Goal: Obtain resource: Download file/media

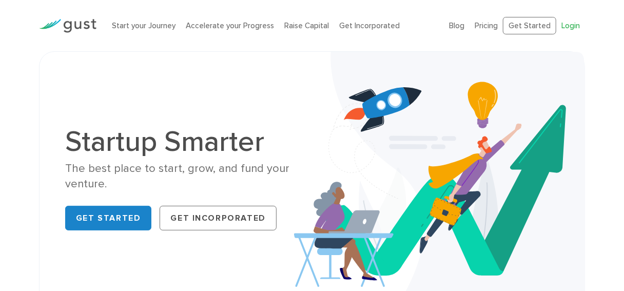
click at [570, 26] on link "Login" at bounding box center [570, 25] width 18 height 9
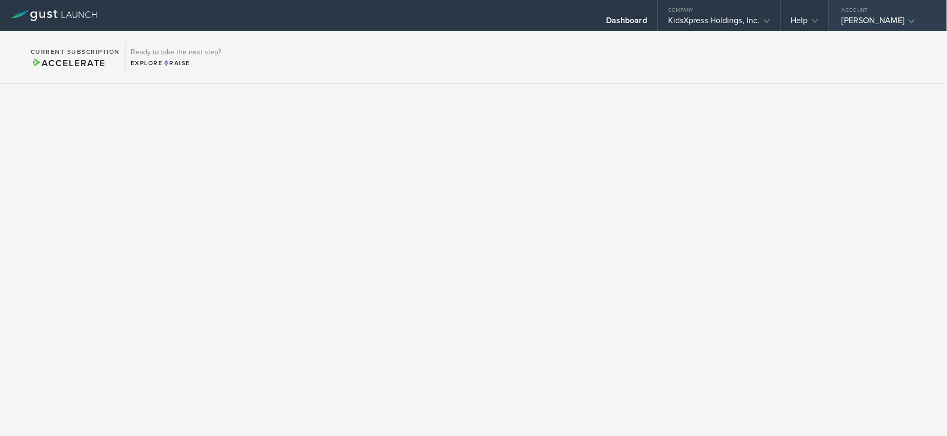
click at [901, 22] on div "Dr. Felicia Fortune" at bounding box center [885, 22] width 87 height 15
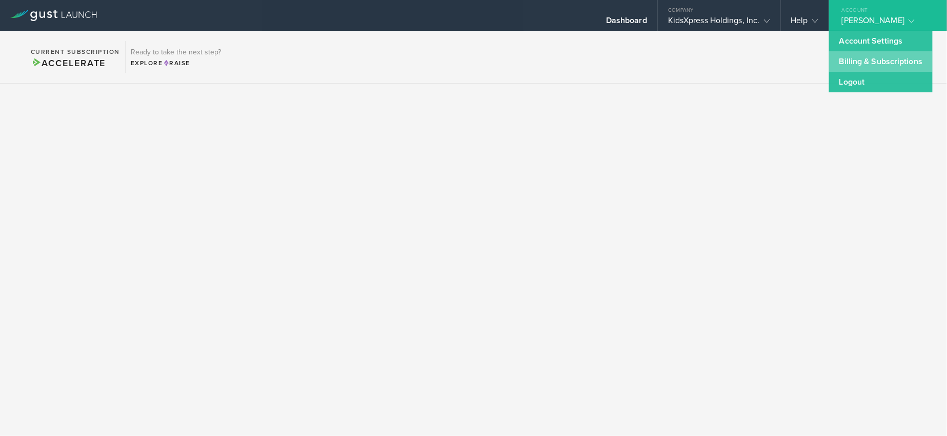
click at [871, 56] on link "Billing & Subscriptions" at bounding box center [881, 61] width 104 height 21
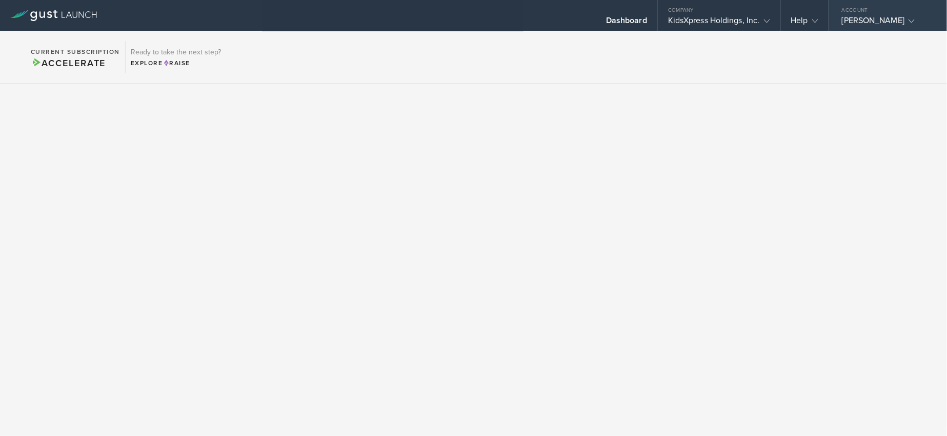
click at [898, 22] on div "Dr. Felicia Fortune" at bounding box center [885, 22] width 87 height 15
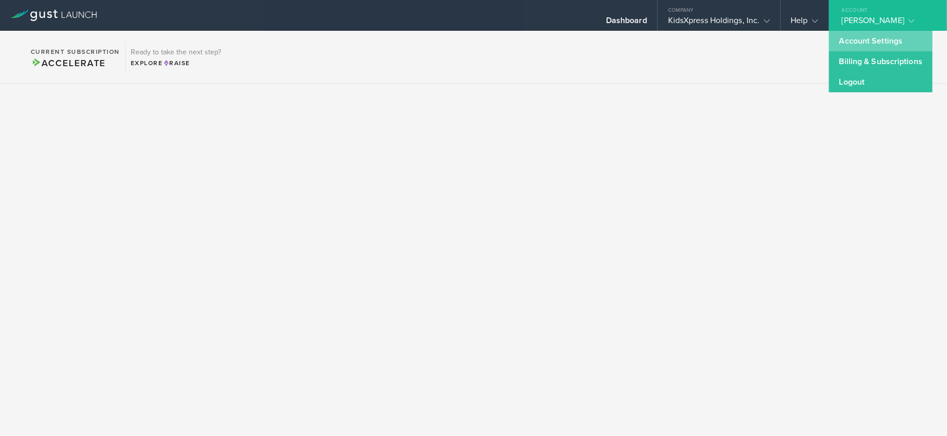
click at [875, 50] on link "Account Settings" at bounding box center [881, 41] width 104 height 21
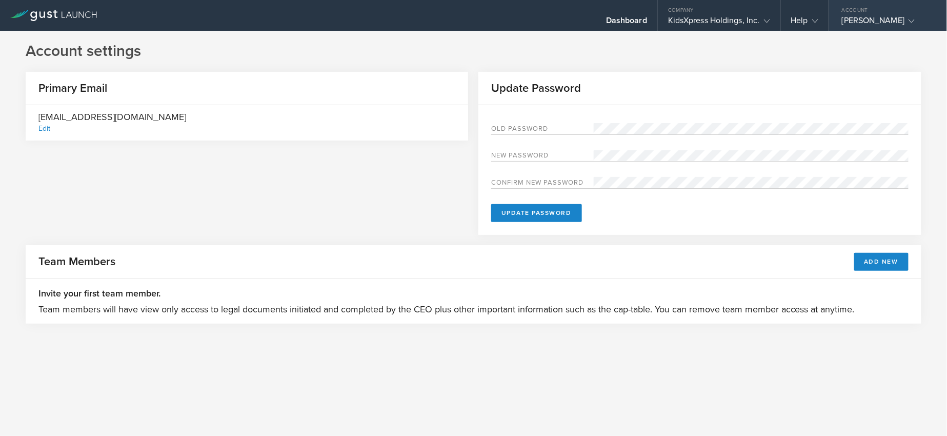
click at [890, 25] on div "Dr. Felicia Fortune" at bounding box center [885, 22] width 87 height 15
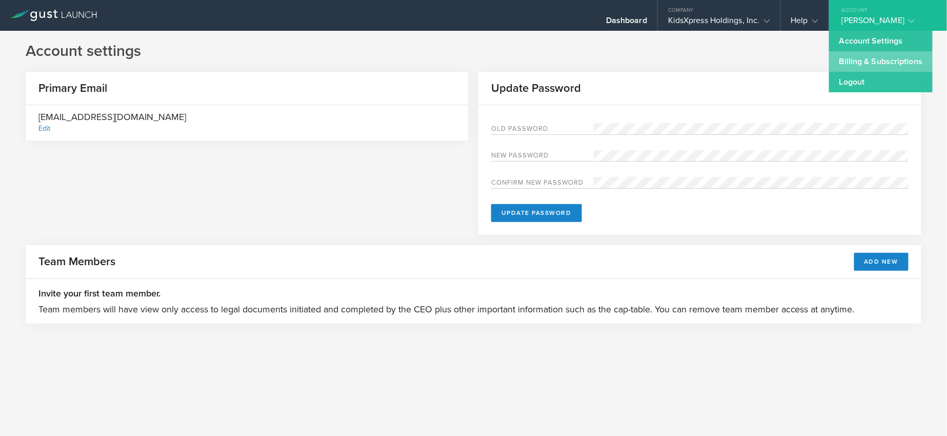
click at [878, 61] on link "Billing & Subscriptions" at bounding box center [881, 61] width 104 height 21
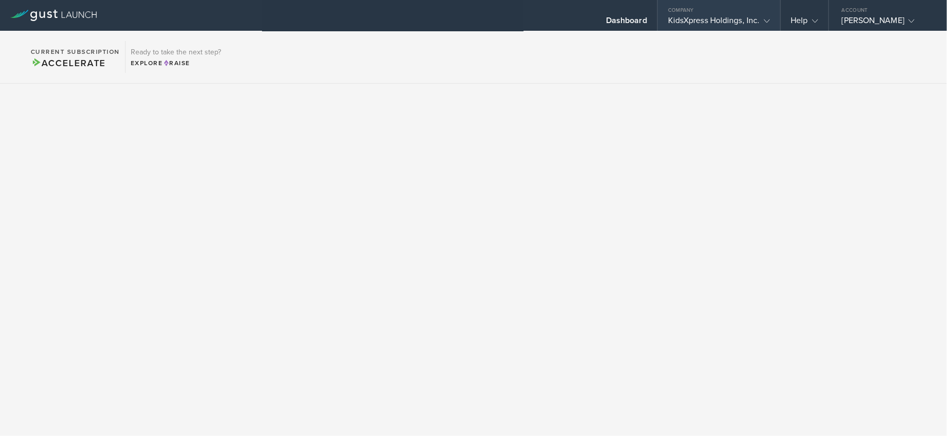
click at [693, 11] on div "Company" at bounding box center [719, 7] width 123 height 15
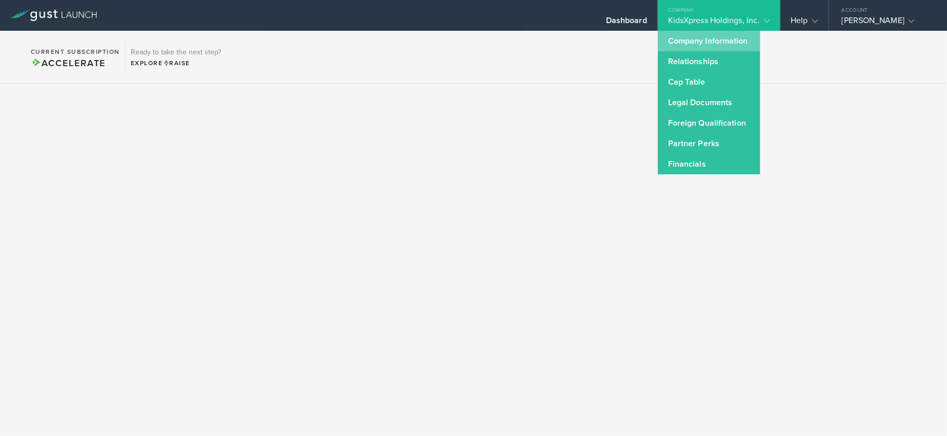
click at [690, 33] on link "Company Information" at bounding box center [709, 41] width 103 height 21
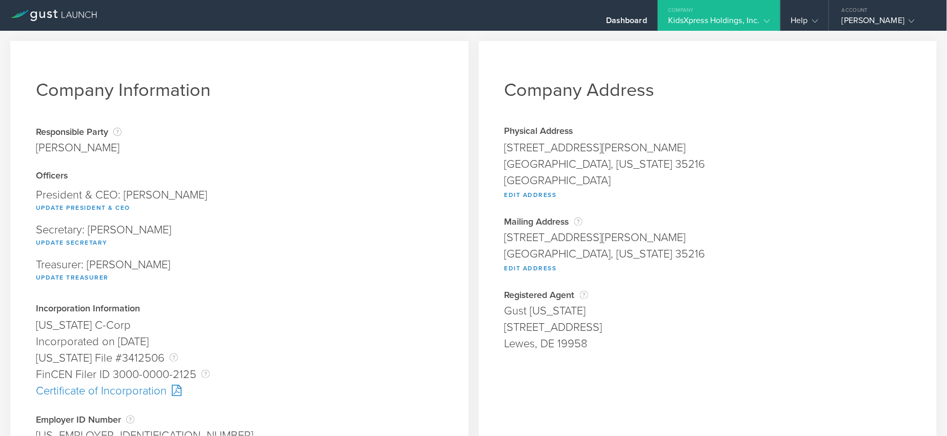
click at [683, 16] on div "KidsXpress Holdings, Inc." at bounding box center [719, 22] width 102 height 15
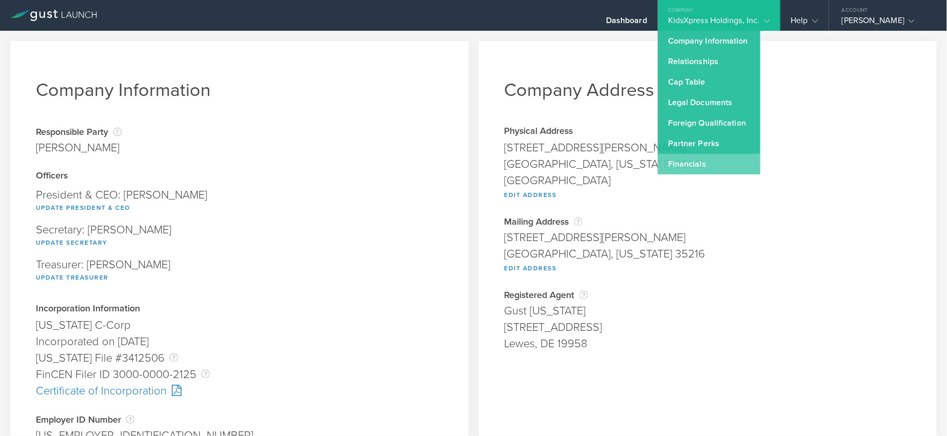
click at [687, 164] on link "Financials" at bounding box center [709, 164] width 103 height 21
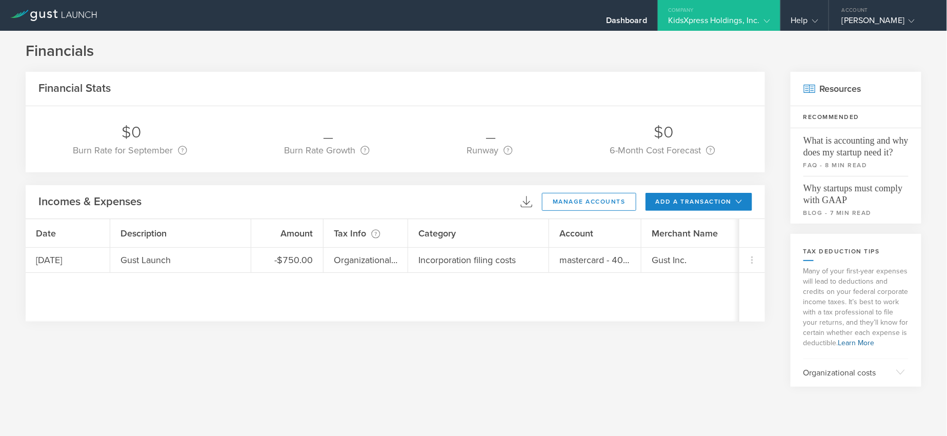
click at [713, 9] on div "Company" at bounding box center [719, 7] width 123 height 15
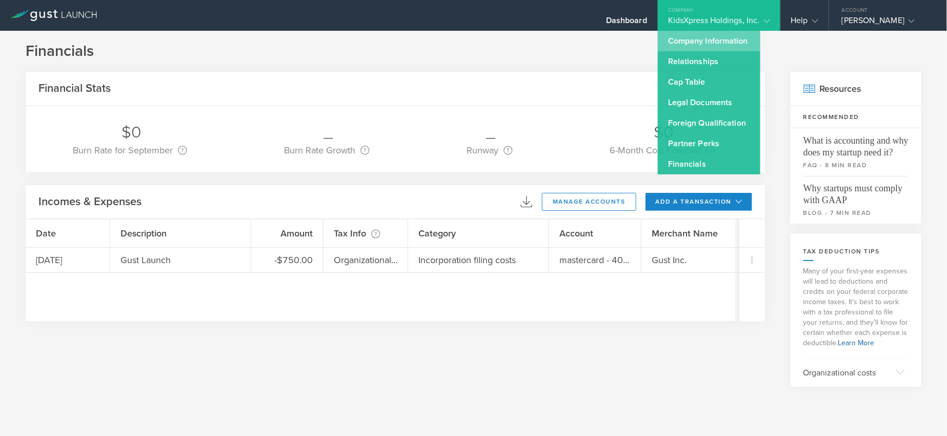
click at [693, 38] on link "Company Information" at bounding box center [709, 41] width 103 height 21
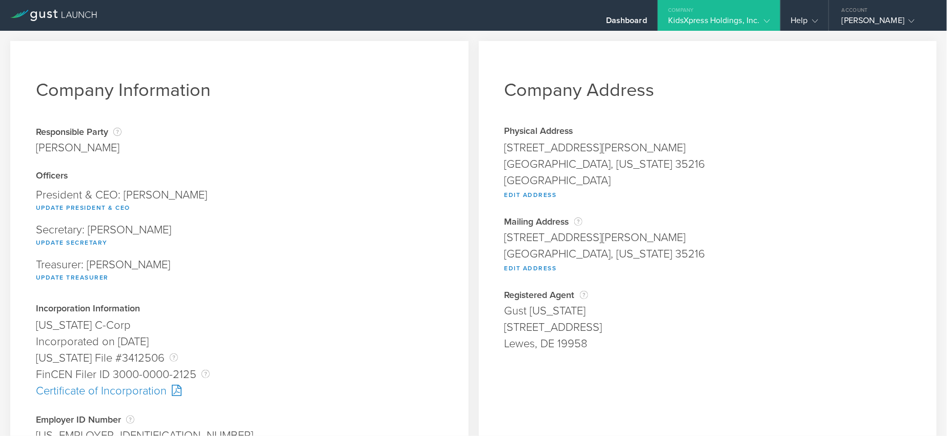
click at [731, 20] on div "KidsXpress Holdings, Inc." at bounding box center [719, 22] width 102 height 15
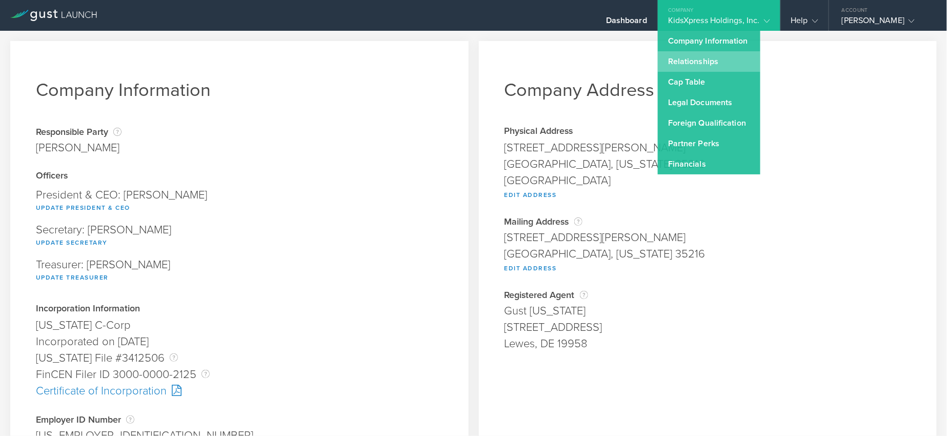
click at [718, 53] on link "Relationships" at bounding box center [709, 61] width 103 height 21
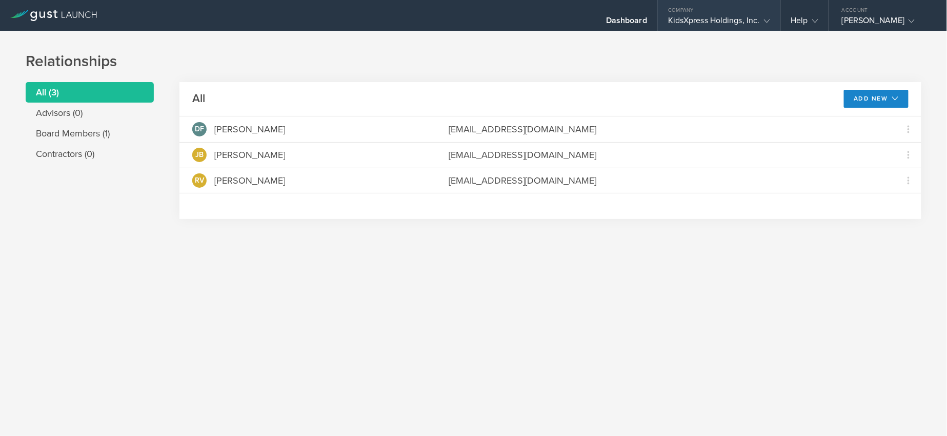
click at [708, 20] on div "KidsXpress Holdings, Inc." at bounding box center [719, 22] width 102 height 15
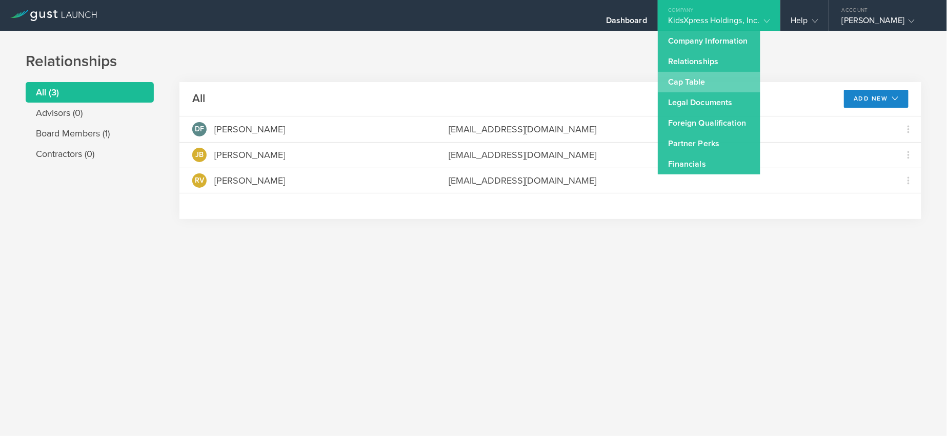
click at [696, 82] on link "Cap Table" at bounding box center [709, 82] width 103 height 21
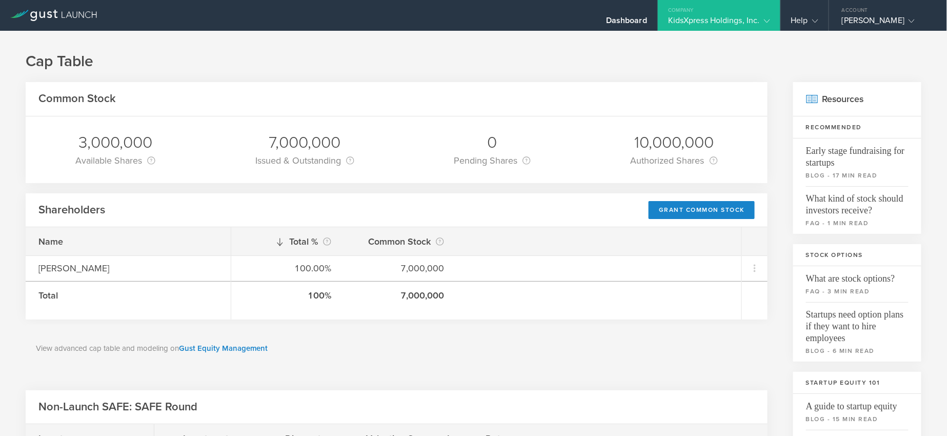
click at [720, 11] on div "Company" at bounding box center [719, 7] width 123 height 15
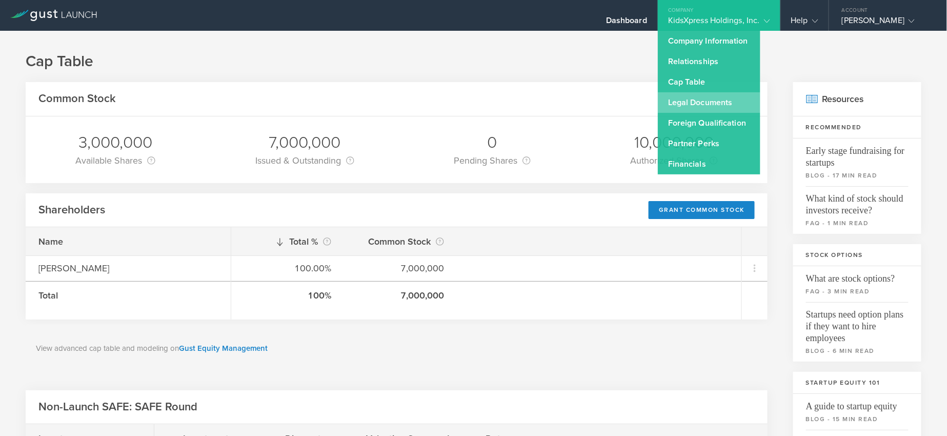
click at [688, 102] on link "Legal Documents" at bounding box center [709, 102] width 103 height 21
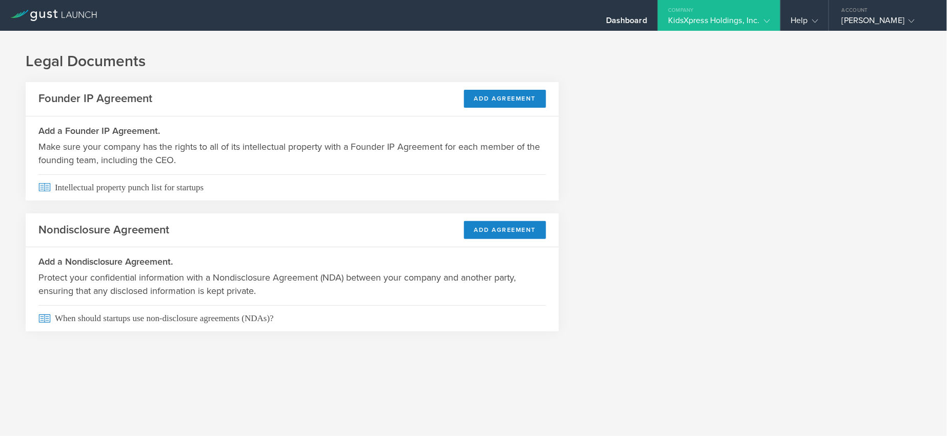
click at [702, 11] on div "Company" at bounding box center [719, 7] width 123 height 15
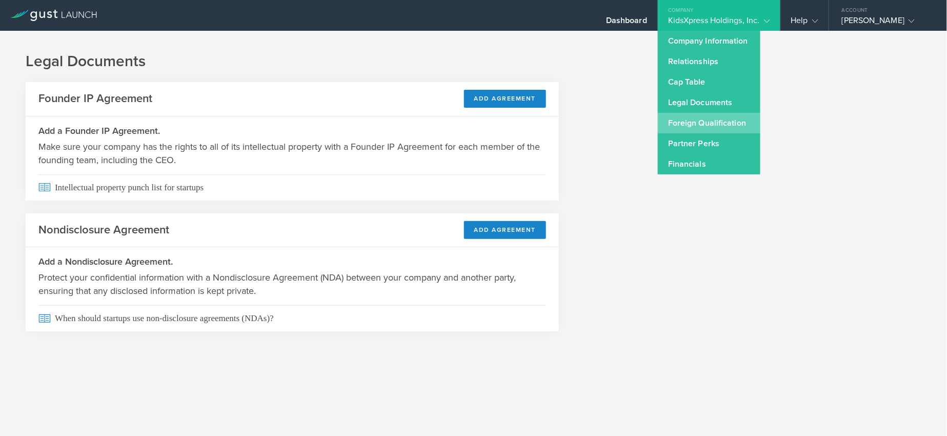
click at [700, 119] on link "Foreign Qualification" at bounding box center [709, 123] width 103 height 21
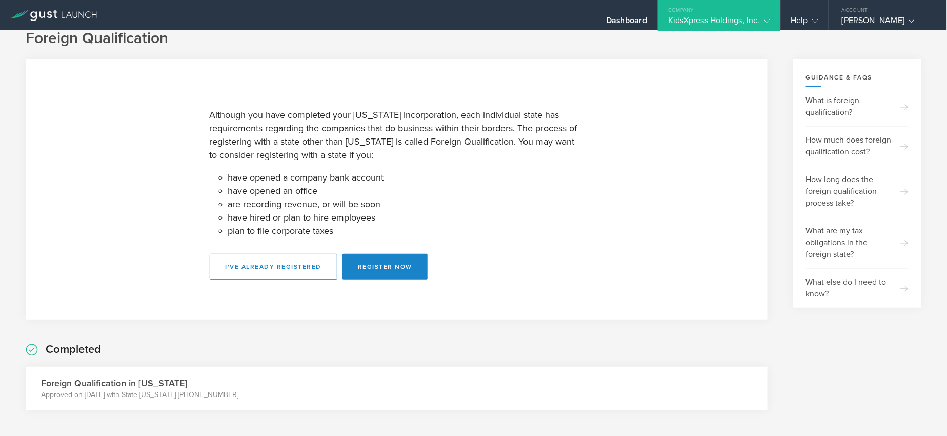
scroll to position [17, 0]
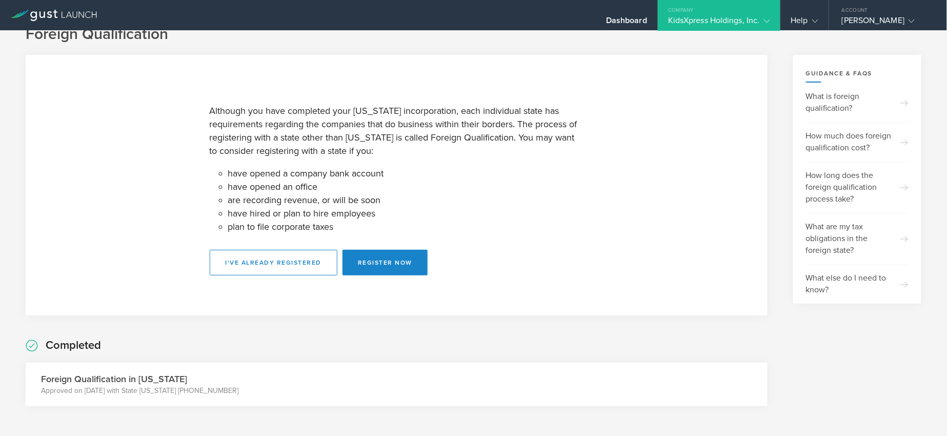
click at [750, 18] on div "KidsXpress Holdings, Inc." at bounding box center [719, 22] width 102 height 15
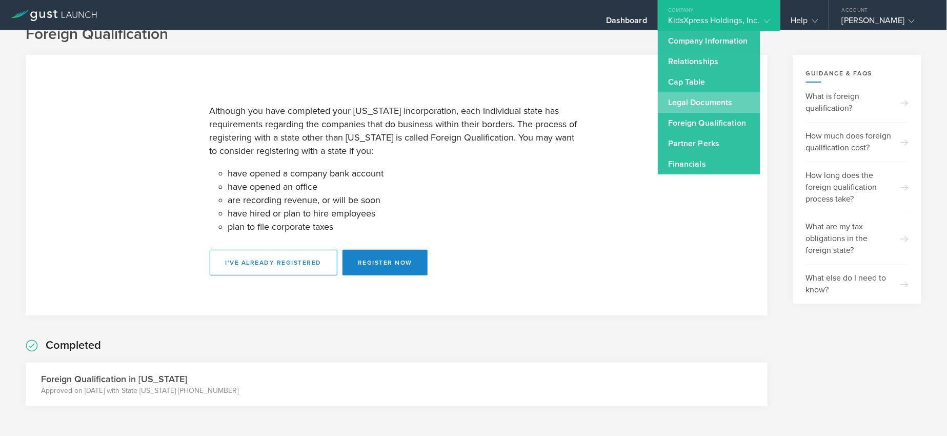
click at [718, 106] on link "Legal Documents" at bounding box center [709, 102] width 103 height 21
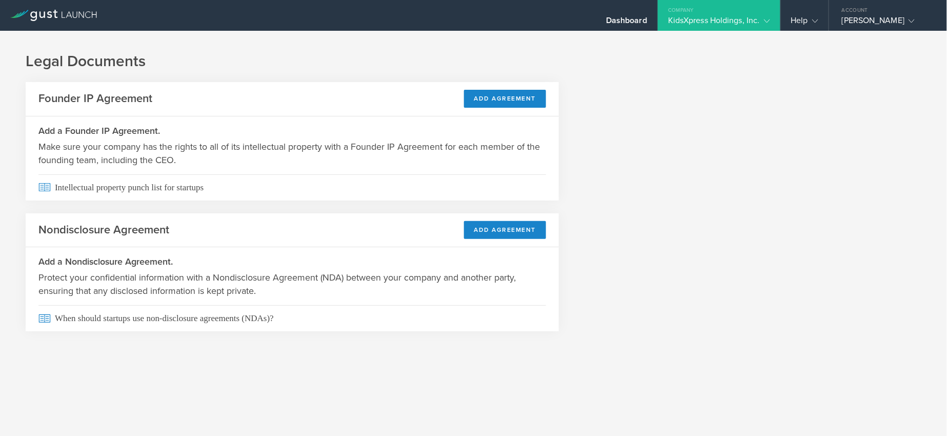
click at [718, 15] on div "KidsXpress Holdings, Inc." at bounding box center [719, 22] width 102 height 15
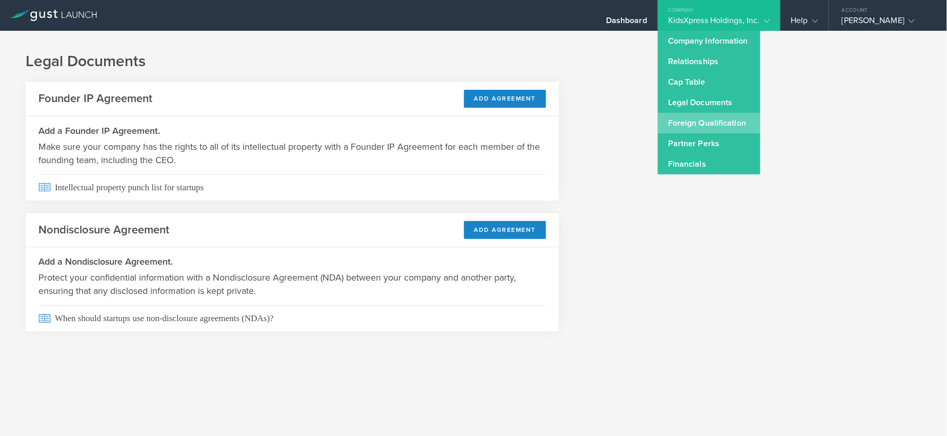
click at [706, 125] on link "Foreign Qualification" at bounding box center [709, 123] width 103 height 21
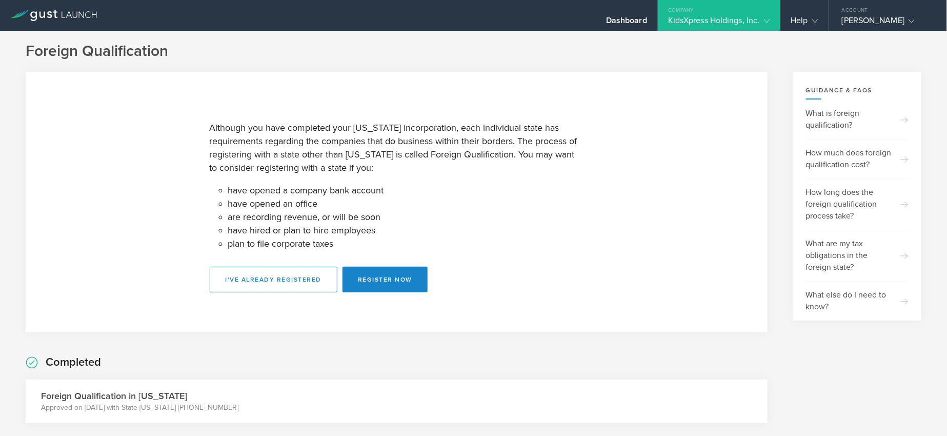
click at [742, 23] on div "KidsXpress Holdings, Inc." at bounding box center [719, 22] width 102 height 15
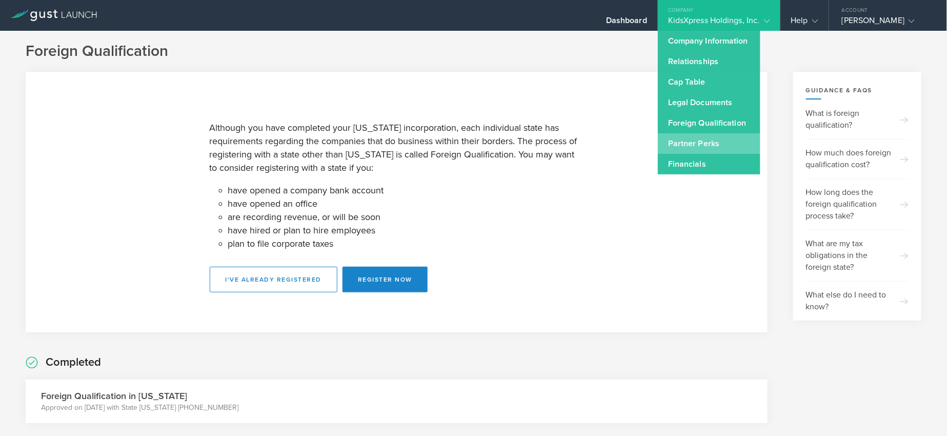
click at [709, 145] on link "Partner Perks" at bounding box center [709, 143] width 103 height 21
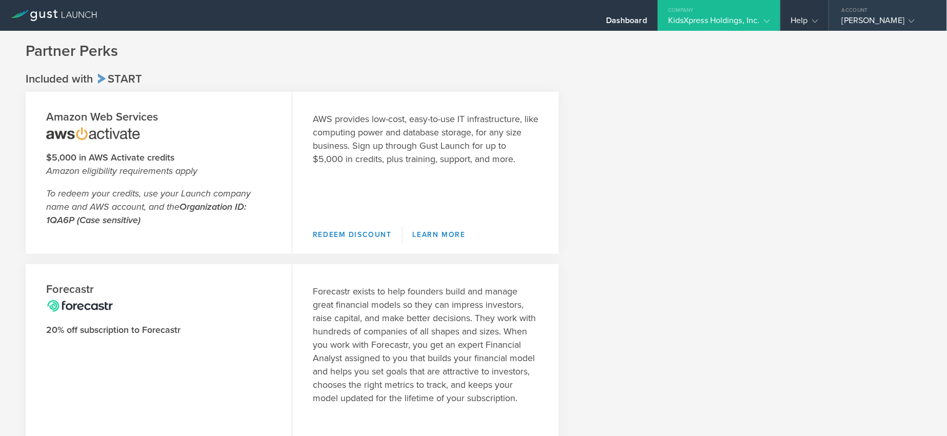
click at [888, 17] on div "Dr. Felicia Fortune" at bounding box center [885, 22] width 87 height 15
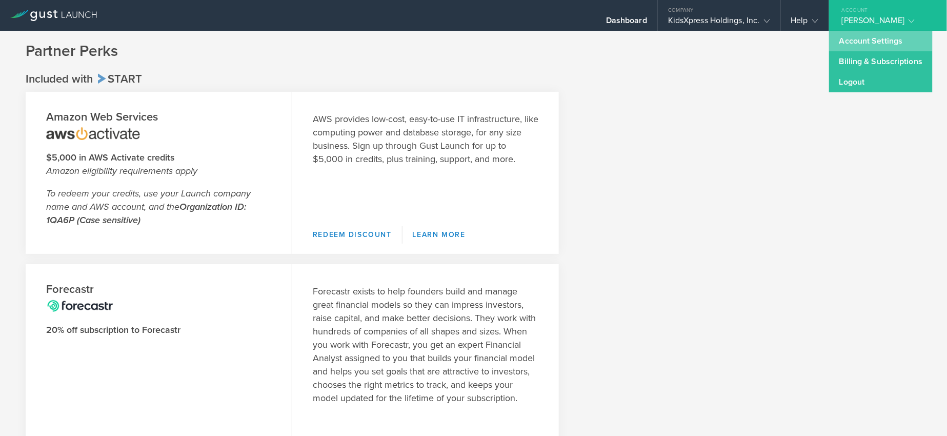
click at [884, 40] on link "Account Settings" at bounding box center [881, 41] width 104 height 21
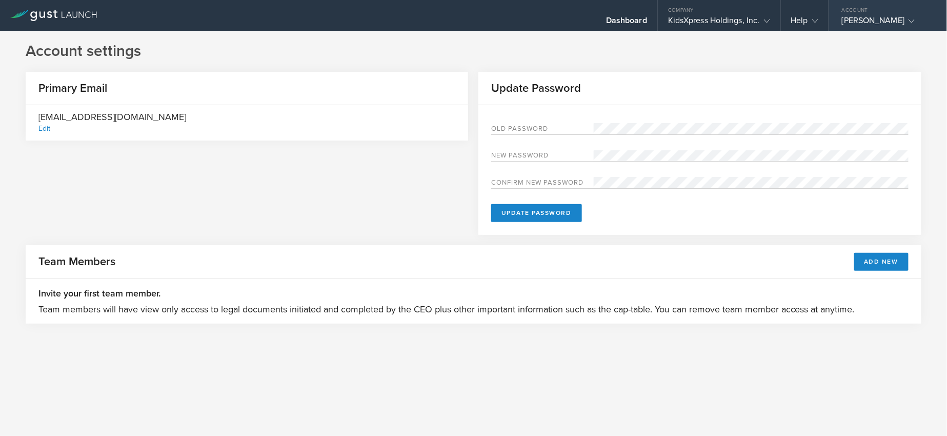
click at [870, 20] on div "Dr. Felicia Fortune" at bounding box center [885, 22] width 87 height 15
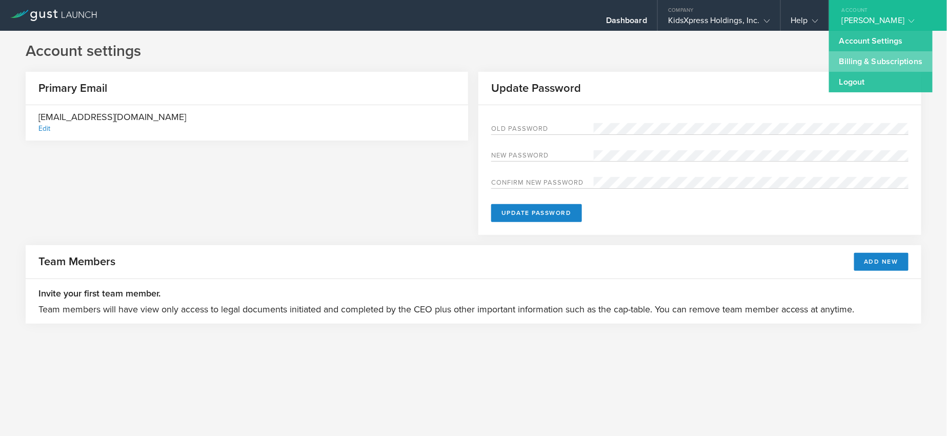
click at [872, 58] on link "Billing & Subscriptions" at bounding box center [881, 61] width 104 height 21
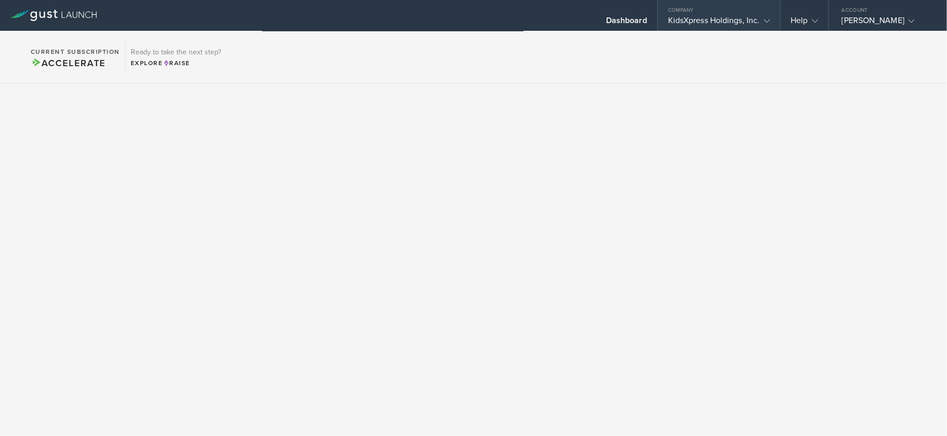
click at [716, 23] on div "KidsXpress Holdings, Inc." at bounding box center [719, 22] width 102 height 15
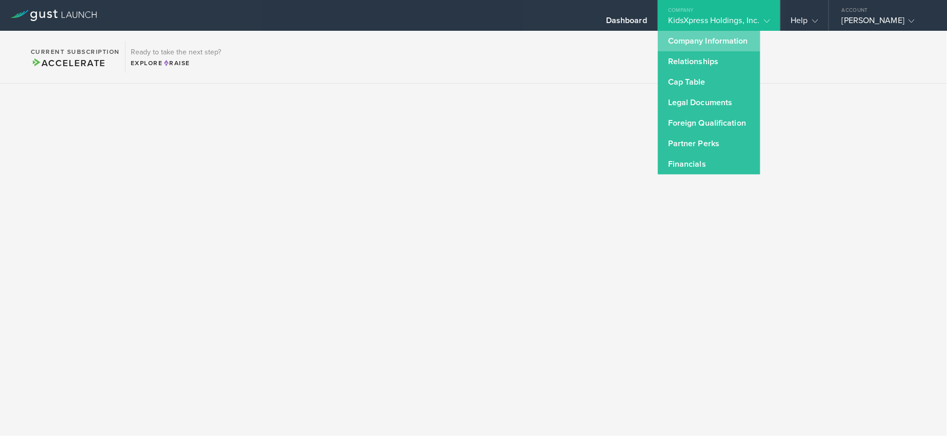
click at [716, 42] on link "Company Information" at bounding box center [709, 41] width 103 height 21
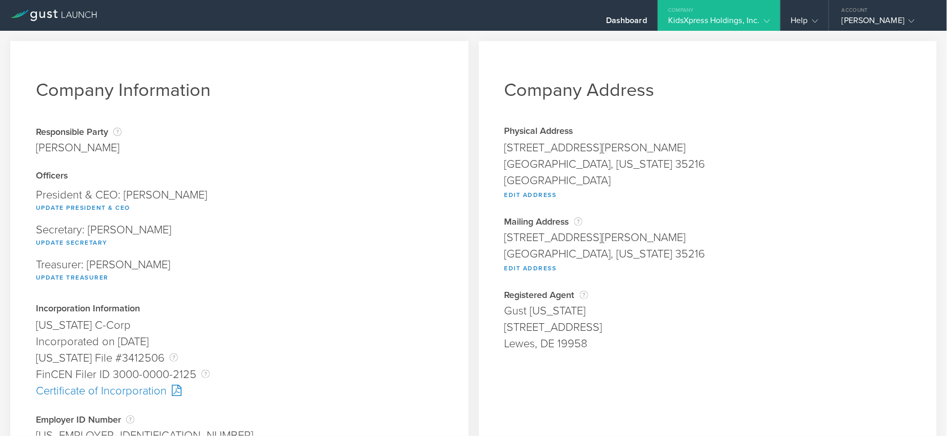
click at [729, 18] on div "KidsXpress Holdings, Inc." at bounding box center [719, 22] width 102 height 15
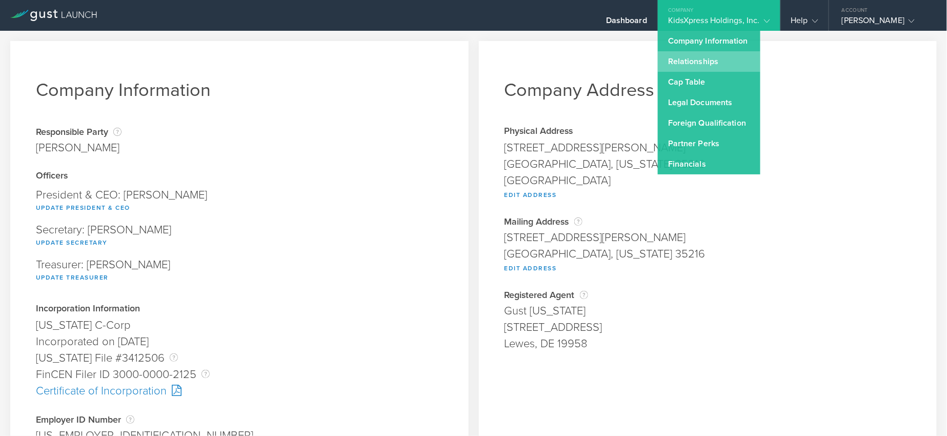
click at [723, 55] on link "Relationships" at bounding box center [709, 61] width 103 height 21
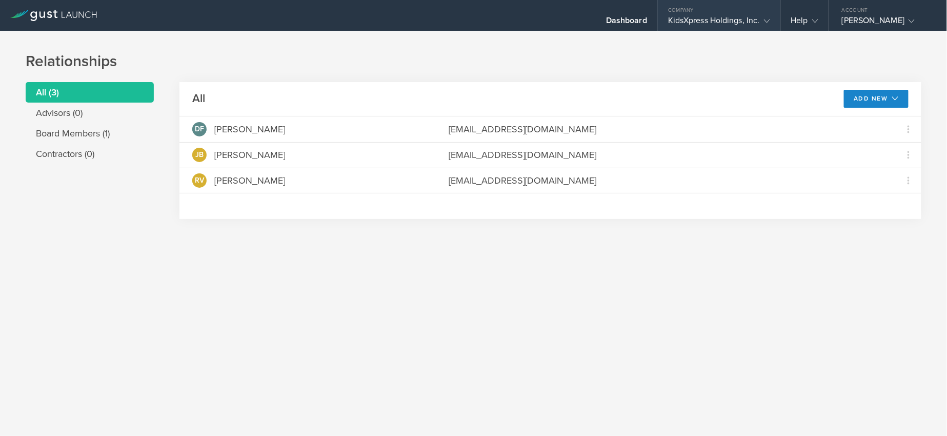
click at [725, 19] on div "KidsXpress Holdings, Inc." at bounding box center [719, 22] width 102 height 15
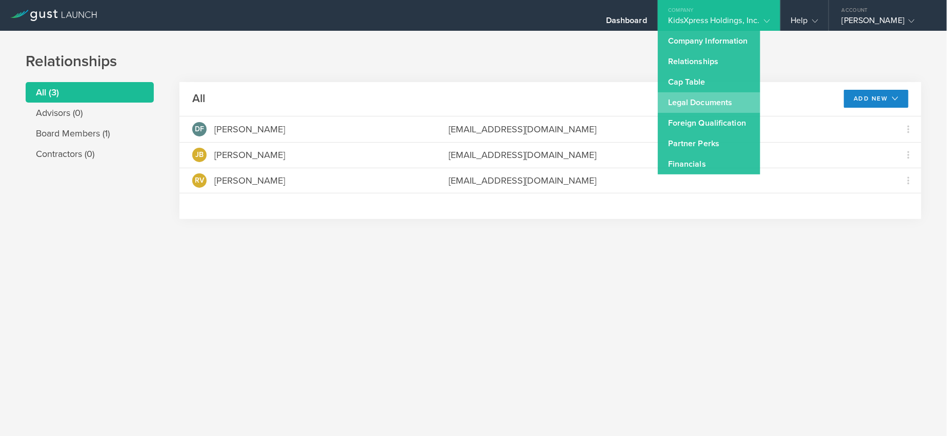
click at [720, 105] on link "Legal Documents" at bounding box center [709, 102] width 103 height 21
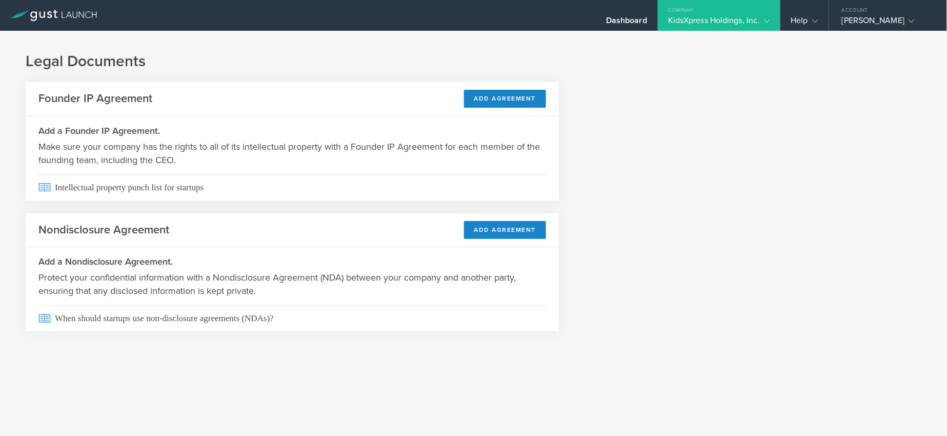
click at [689, 23] on div "KidsXpress Holdings, Inc." at bounding box center [719, 22] width 102 height 15
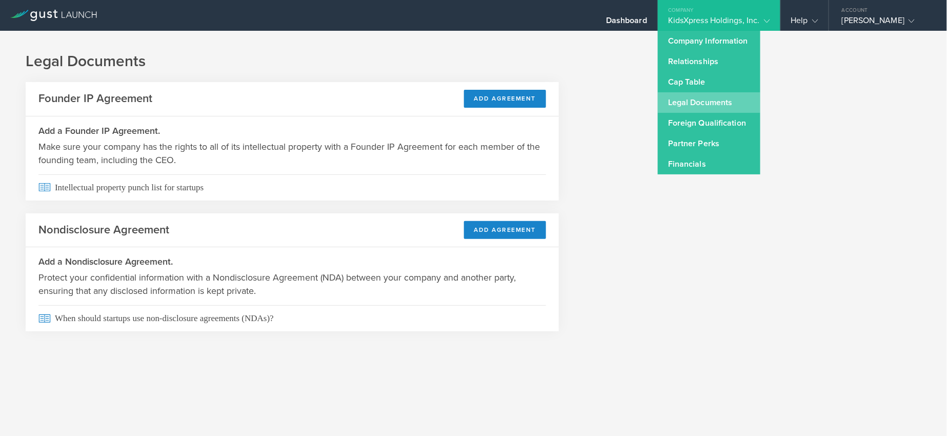
click at [698, 104] on link "Legal Documents" at bounding box center [709, 102] width 103 height 21
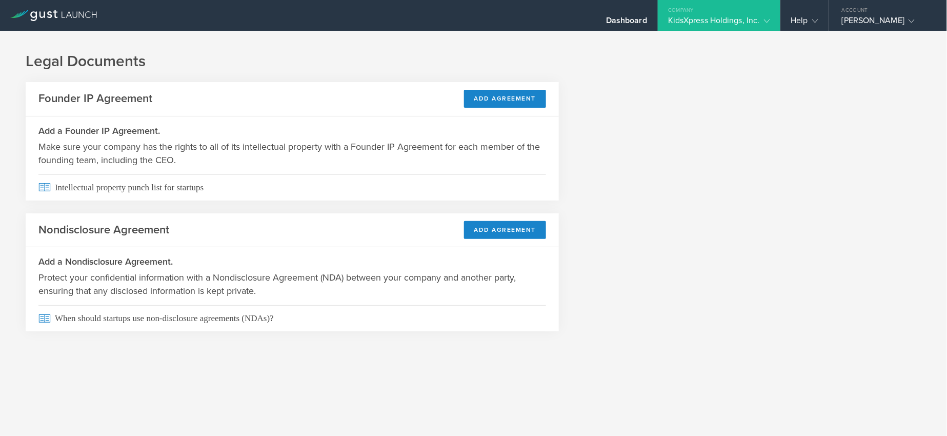
click at [693, 16] on div "KidsXpress Holdings, Inc." at bounding box center [719, 22] width 102 height 15
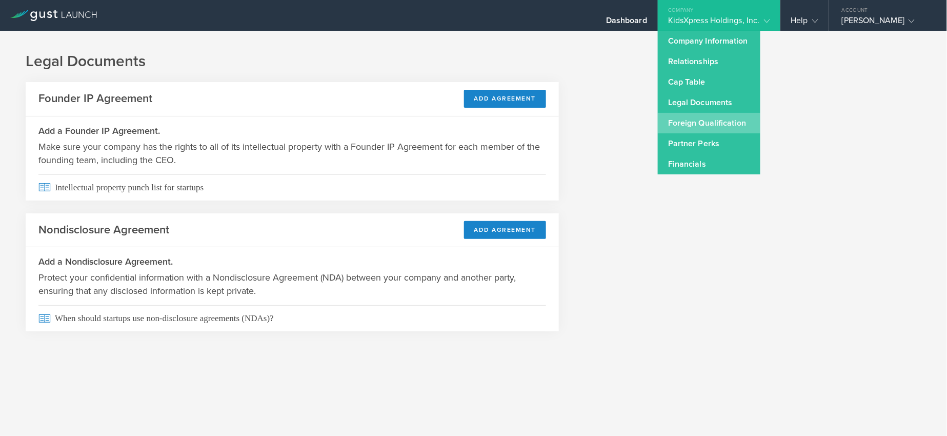
click at [697, 125] on link "Foreign Qualification" at bounding box center [709, 123] width 103 height 21
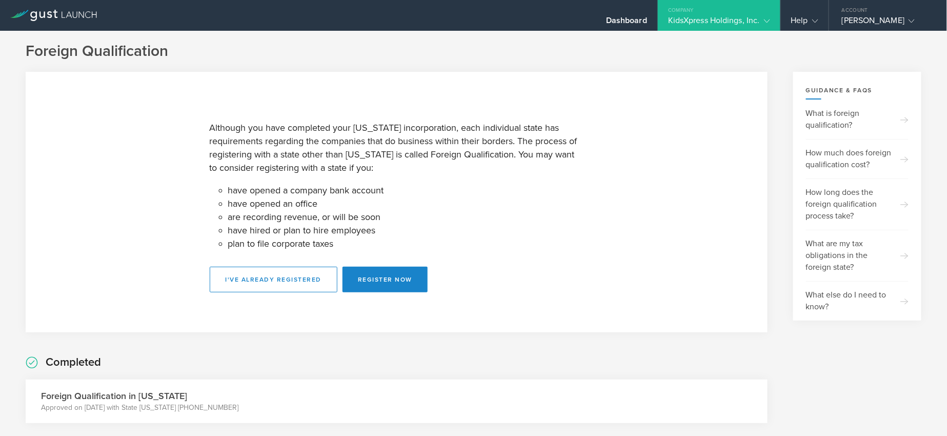
click at [703, 19] on div "KidsXpress Holdings, Inc." at bounding box center [719, 22] width 102 height 15
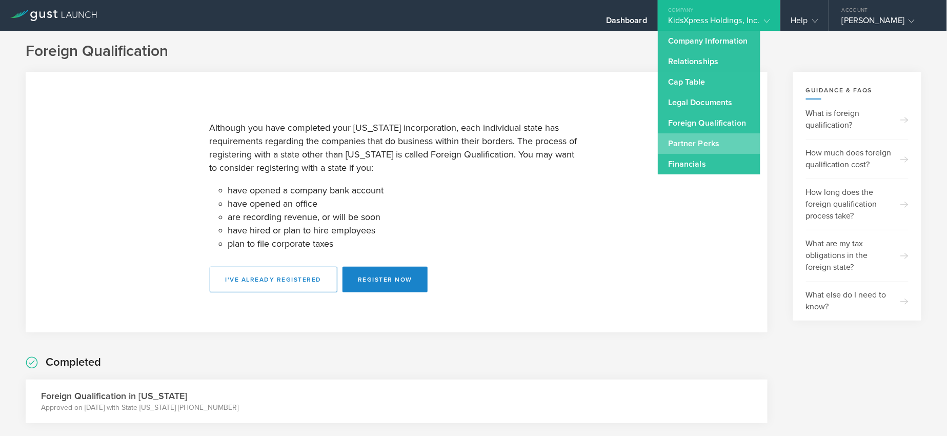
click at [711, 138] on link "Partner Perks" at bounding box center [709, 143] width 103 height 21
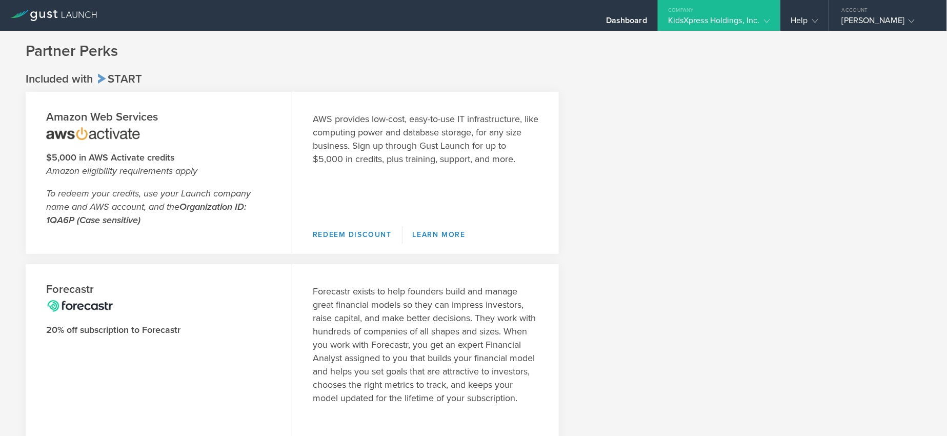
click at [672, 22] on div "KidsXpress Holdings, Inc." at bounding box center [719, 22] width 102 height 15
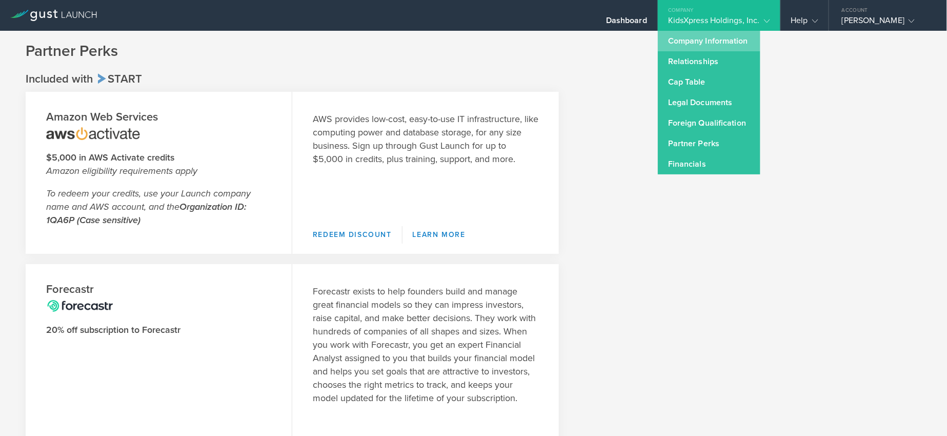
click at [679, 42] on link "Company Information" at bounding box center [709, 41] width 103 height 21
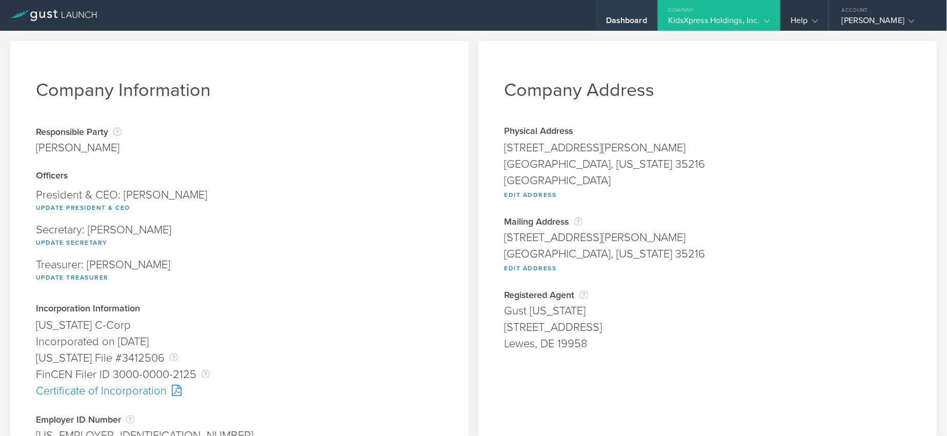
click at [631, 19] on div "Dashboard" at bounding box center [626, 22] width 41 height 15
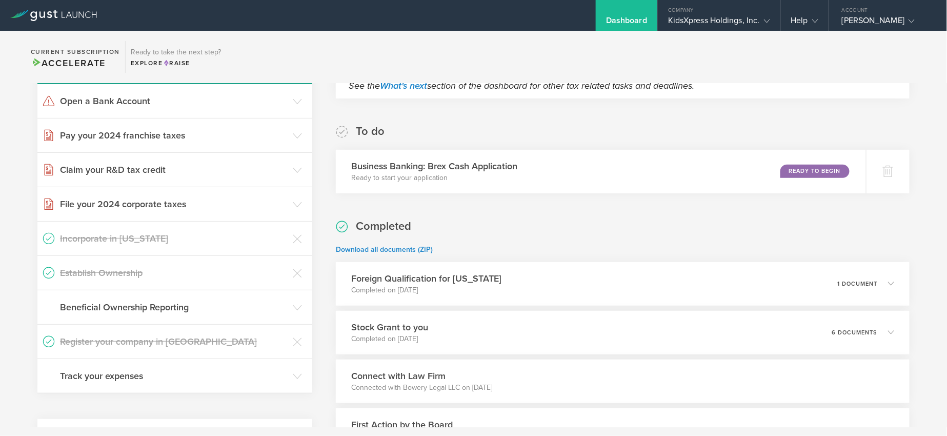
scroll to position [154, 0]
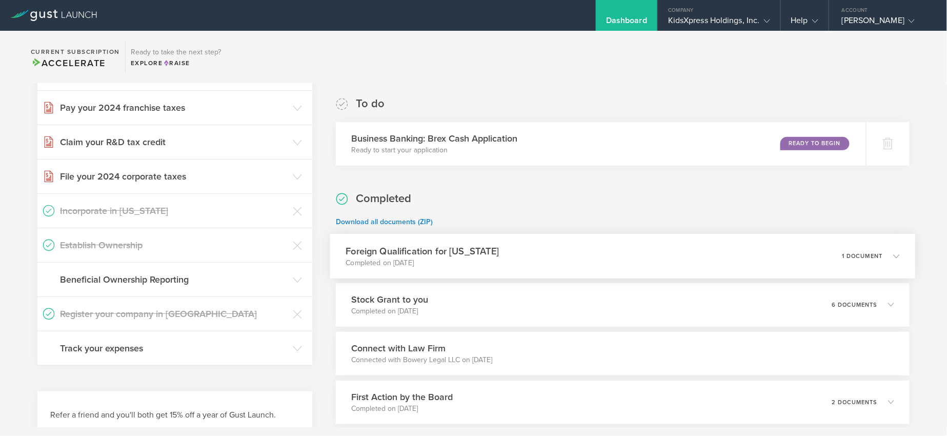
click at [821, 261] on div "Foreign Qualification for Alabama Completed on Oct 8, 2024 1 document" at bounding box center [622, 256] width 585 height 45
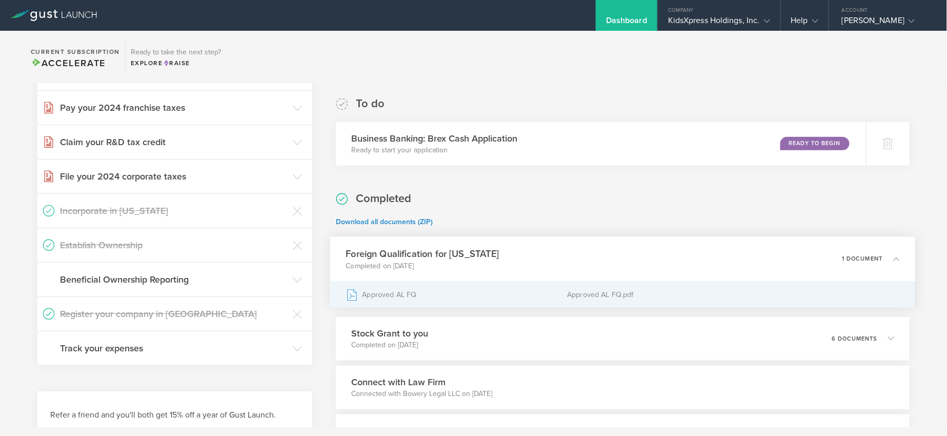
click at [449, 290] on div "Approved AL FQ" at bounding box center [457, 295] width 222 height 26
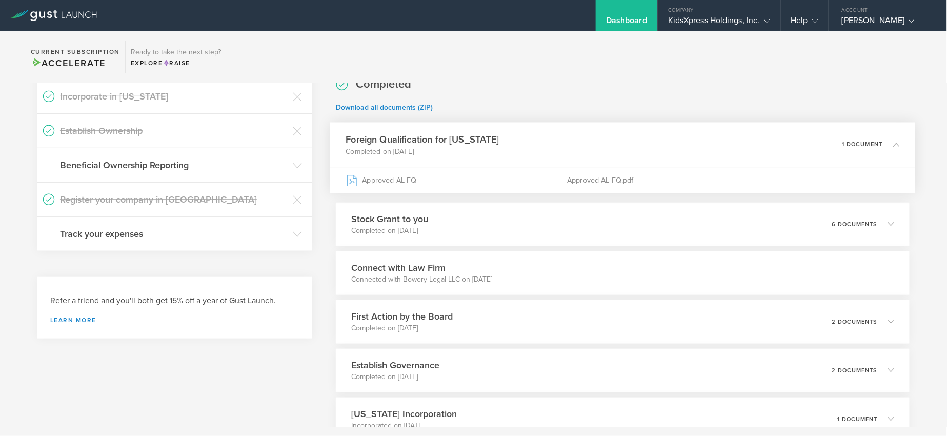
scroll to position [308, 0]
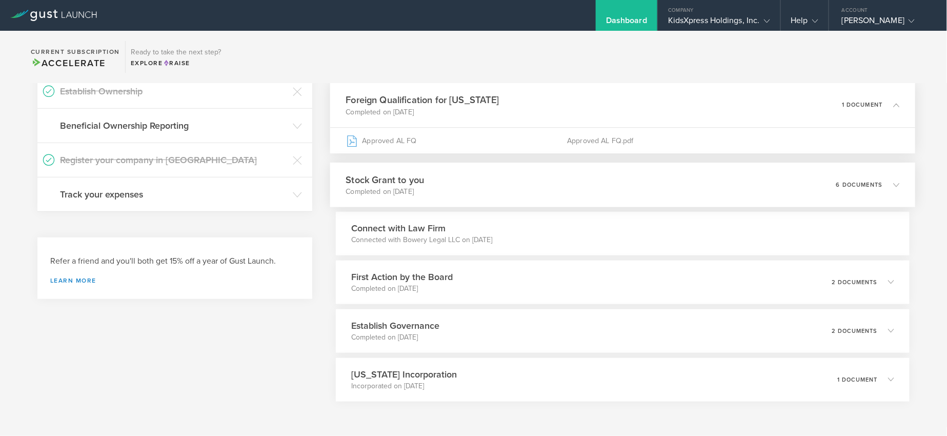
click at [847, 187] on p "6 documents" at bounding box center [859, 185] width 47 height 6
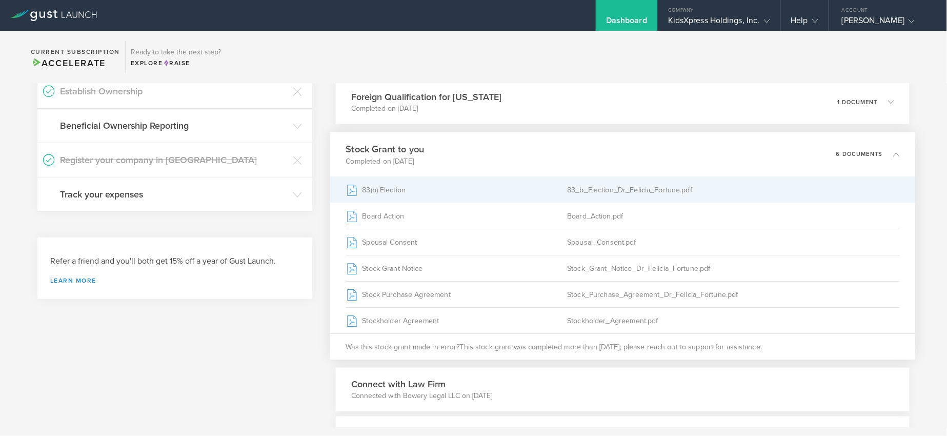
click at [643, 189] on div "83_b_Election_Dr_Felicia_Fortune.pdf" at bounding box center [734, 190] width 332 height 26
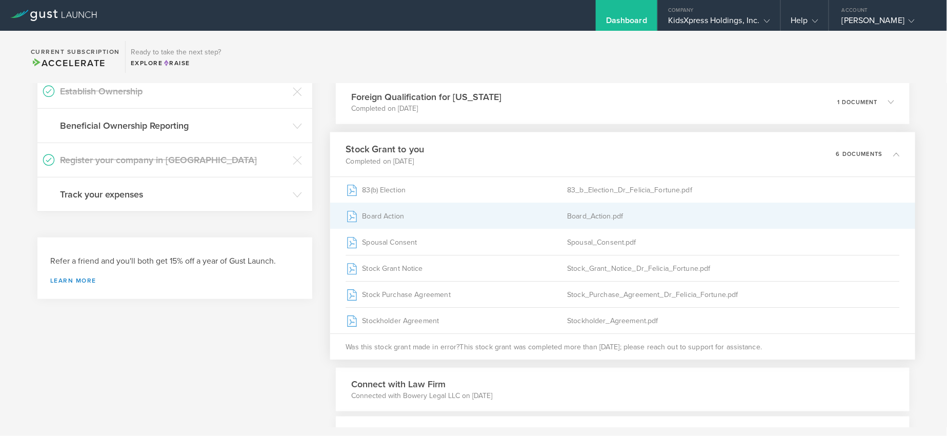
click at [586, 216] on div "Board_Action.pdf" at bounding box center [734, 216] width 332 height 26
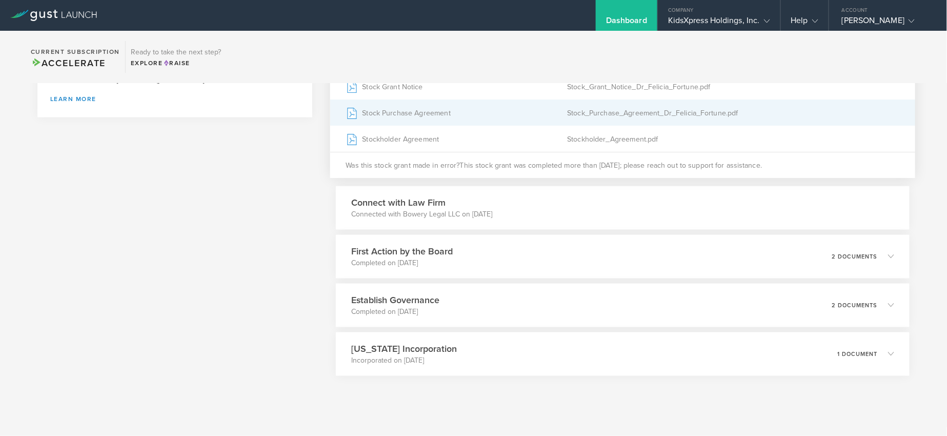
scroll to position [501, 0]
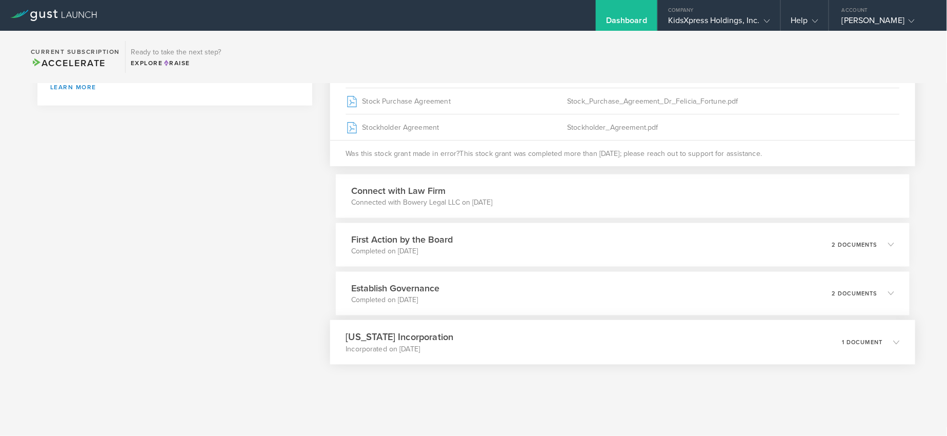
click at [623, 339] on div "Delaware Incorporation Incorporated on Apr 9, 2024 1 document" at bounding box center [622, 342] width 585 height 45
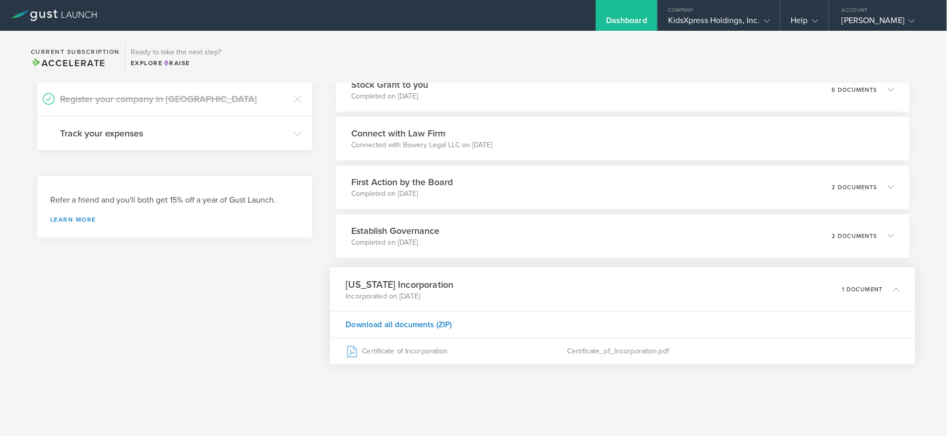
scroll to position [368, 0]
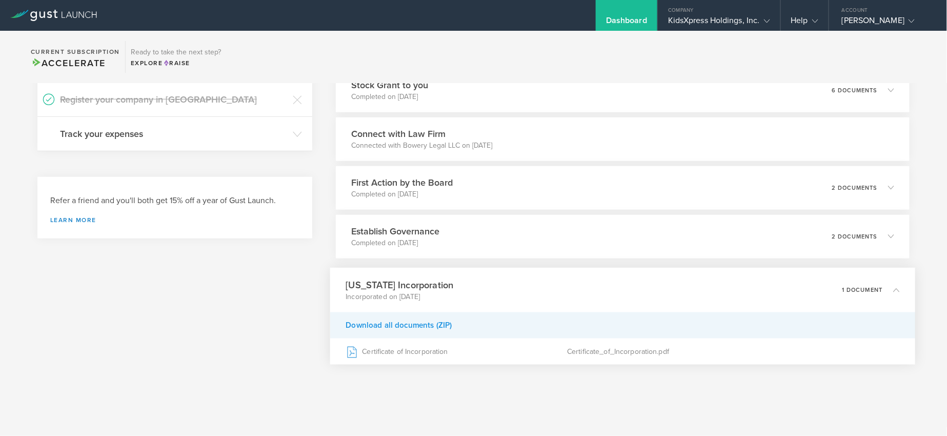
click at [407, 328] on div "Download all documents (ZIP)" at bounding box center [622, 325] width 585 height 26
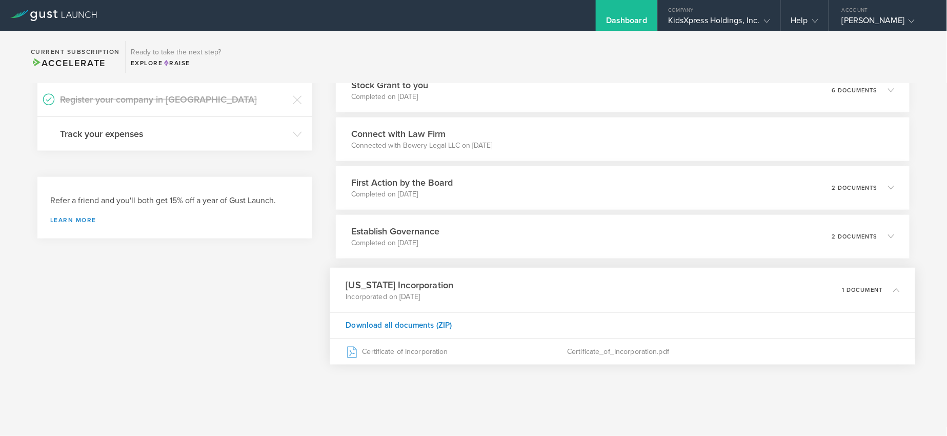
click at [603, 297] on div "Delaware Incorporation Incorporated on Apr 9, 2024 1 document" at bounding box center [622, 290] width 585 height 45
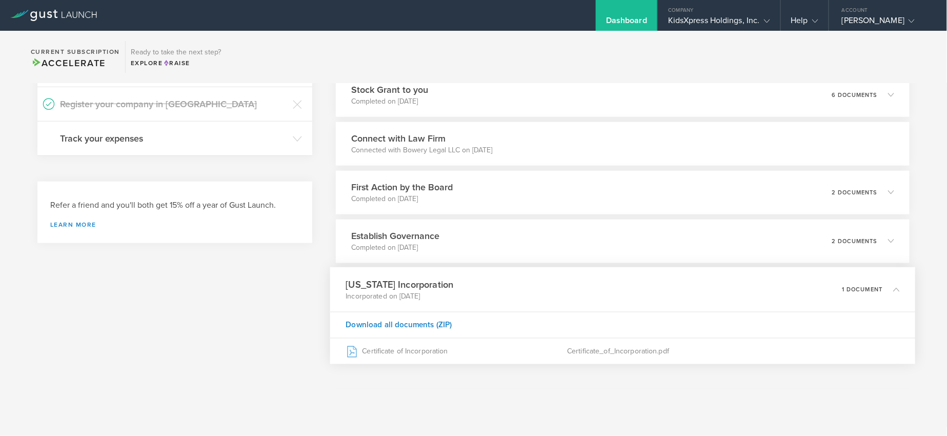
scroll to position [312, 0]
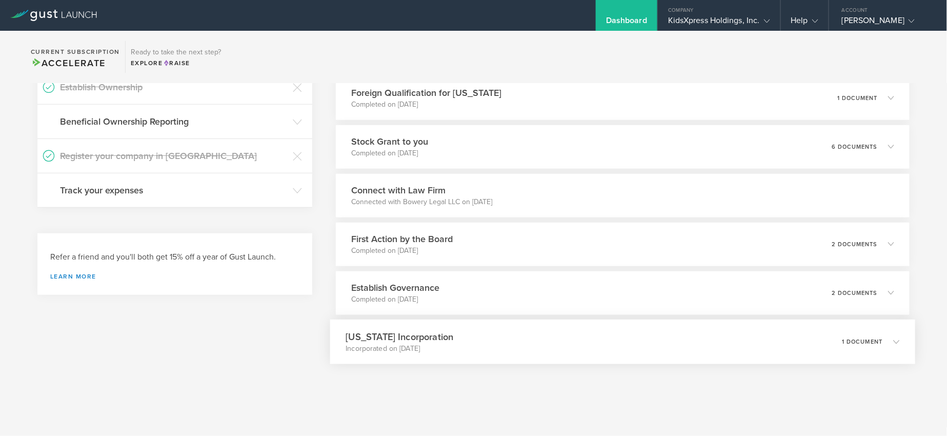
click at [570, 341] on div "Delaware Incorporation Incorporated on Apr 9, 2024 1 document" at bounding box center [622, 341] width 585 height 45
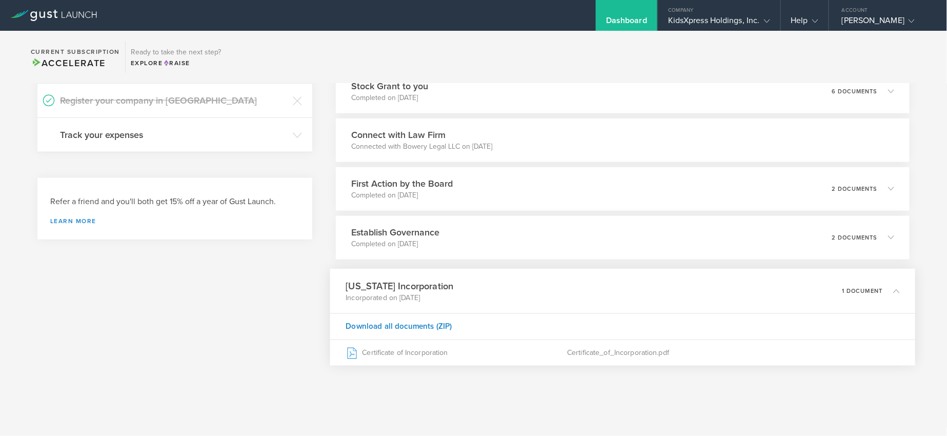
scroll to position [368, 0]
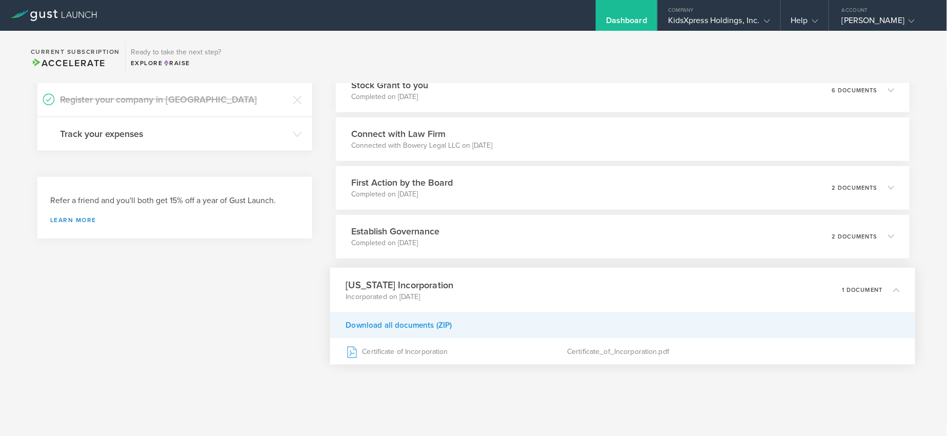
click at [432, 326] on div "Download all documents (ZIP)" at bounding box center [622, 325] width 585 height 26
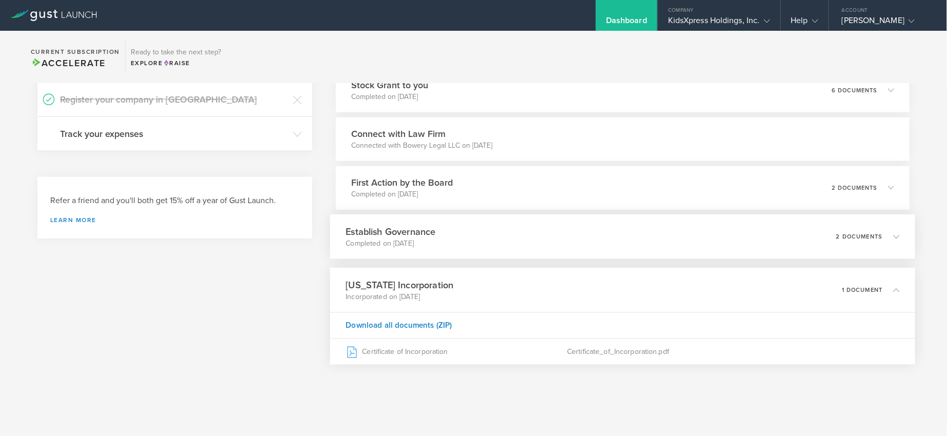
click at [397, 231] on h3 "Establish Governance" at bounding box center [391, 232] width 90 height 14
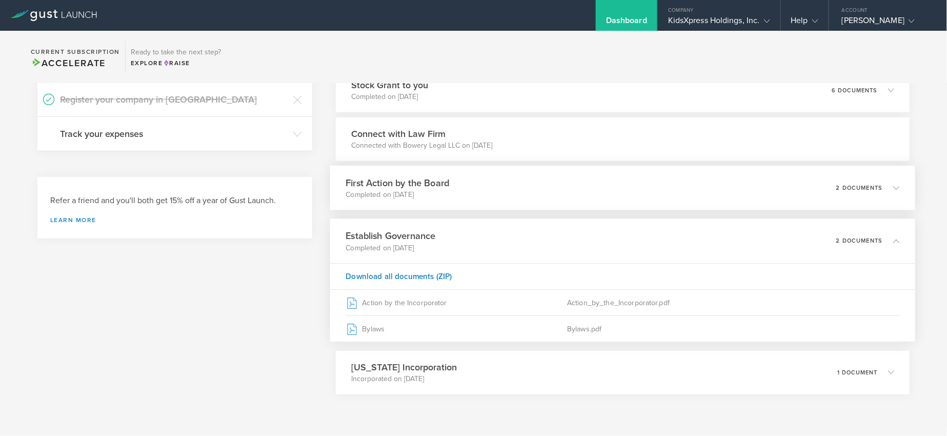
click at [407, 189] on h3 "First Action by the Board" at bounding box center [398, 183] width 104 height 14
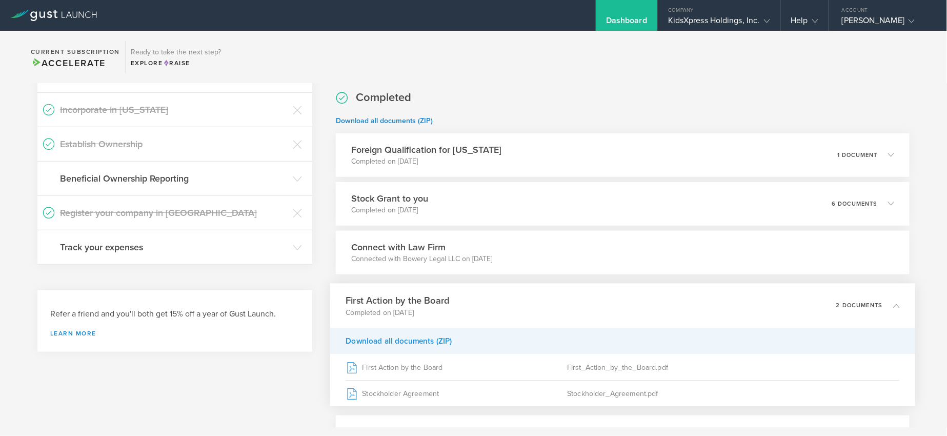
scroll to position [214, 0]
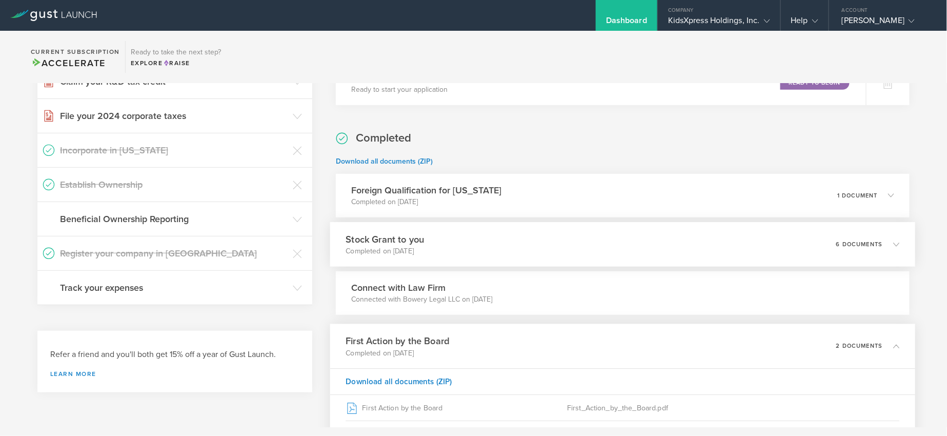
click at [422, 244] on h3 "Stock Grant to you" at bounding box center [385, 239] width 78 height 14
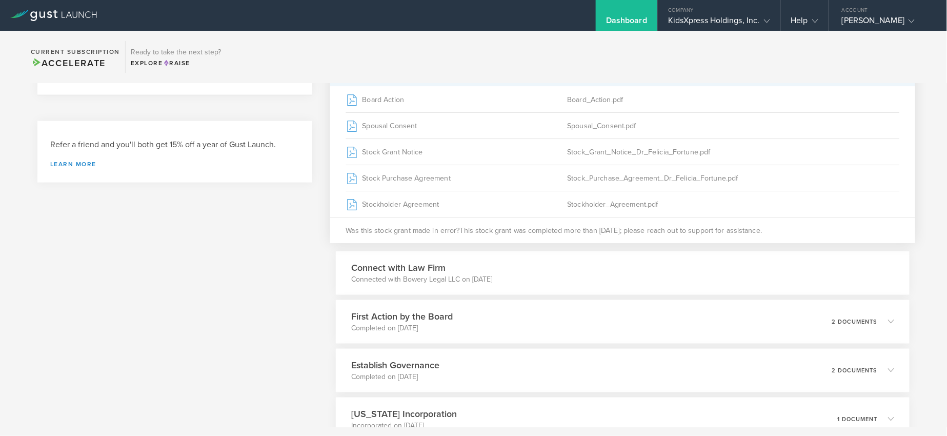
scroll to position [347, 0]
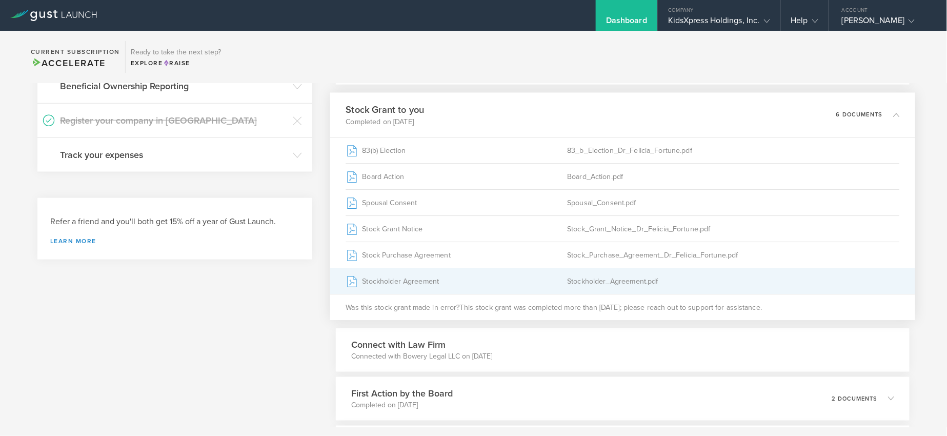
click at [401, 279] on div "Stockholder Agreement" at bounding box center [457, 281] width 222 height 26
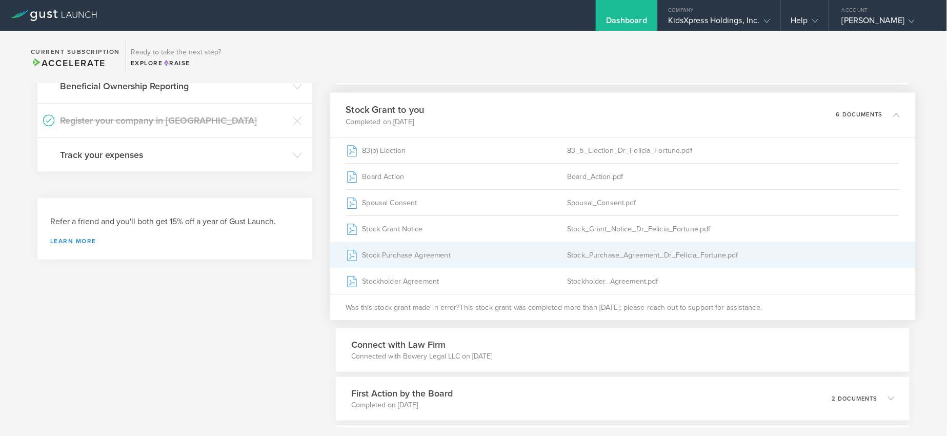
click at [426, 258] on div "Stock Purchase Agreement" at bounding box center [457, 255] width 222 height 26
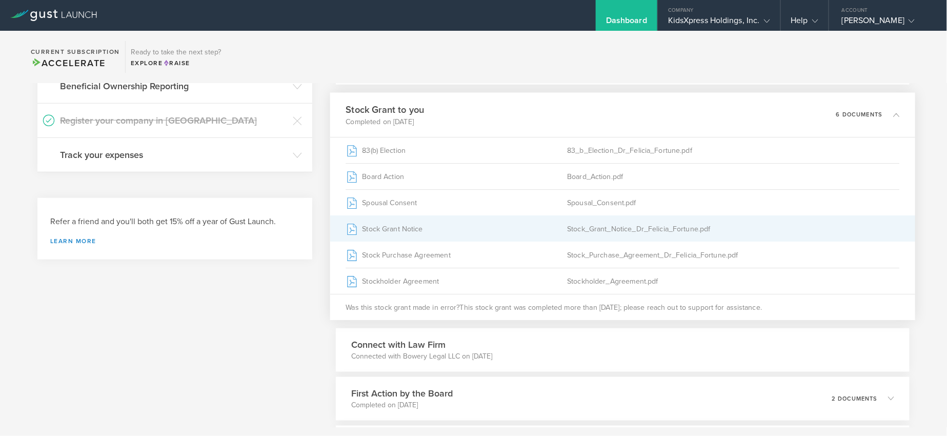
click at [393, 230] on div "Stock Grant Notice" at bounding box center [457, 229] width 222 height 26
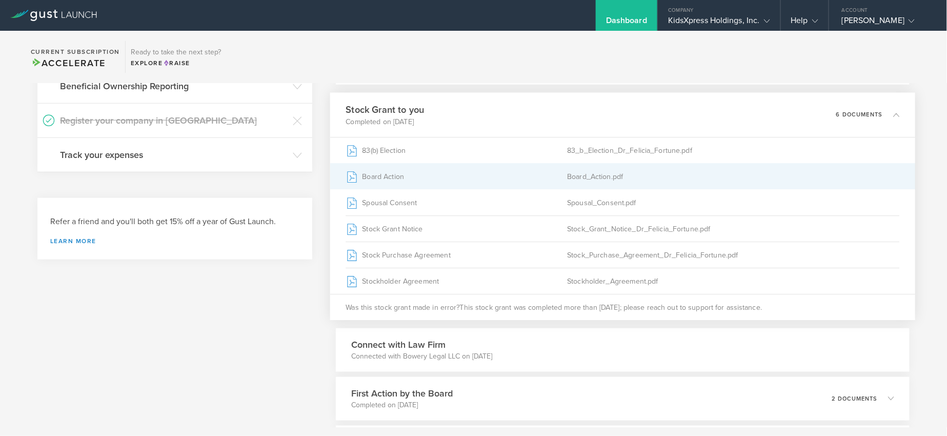
click at [389, 177] on div "Board Action" at bounding box center [457, 177] width 222 height 26
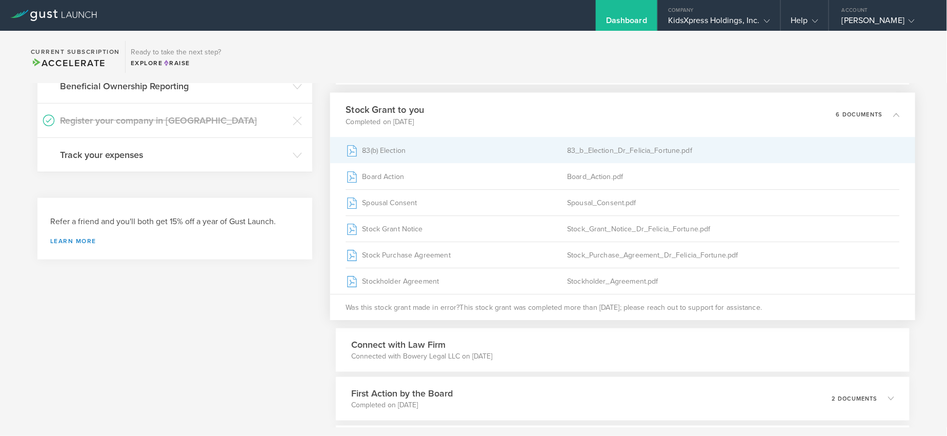
click at [380, 147] on div "83(b) Election" at bounding box center [457, 150] width 222 height 26
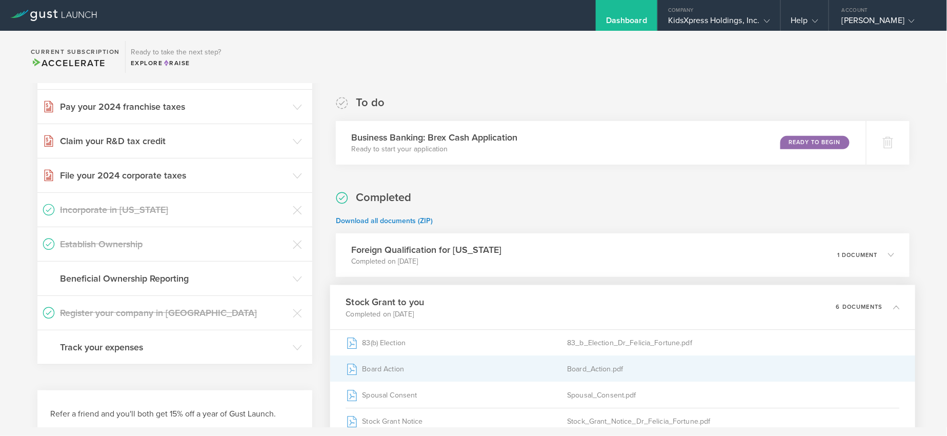
scroll to position [116, 0]
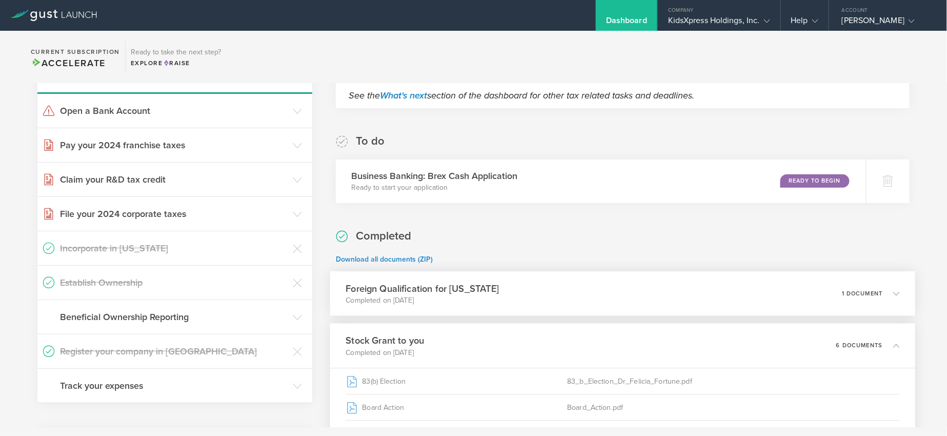
click at [539, 291] on div "Foreign Qualification for Alabama Completed on Oct 8, 2024 1 document" at bounding box center [622, 293] width 585 height 45
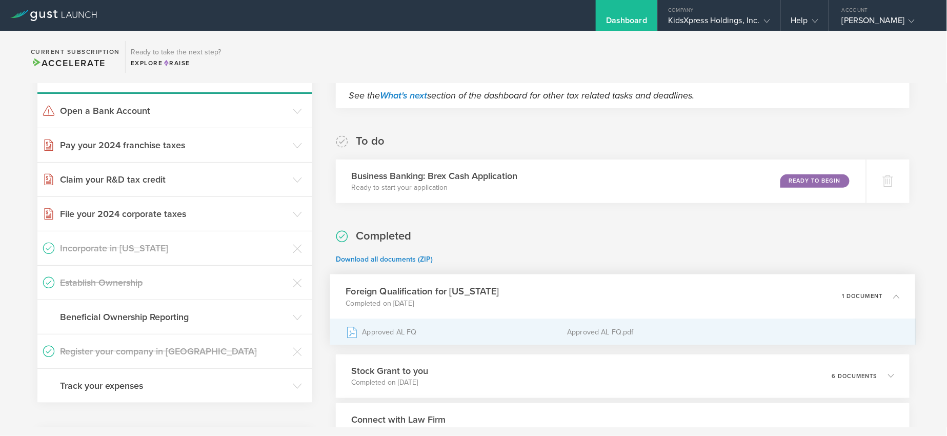
click at [518, 335] on div "Approved AL FQ" at bounding box center [457, 332] width 222 height 26
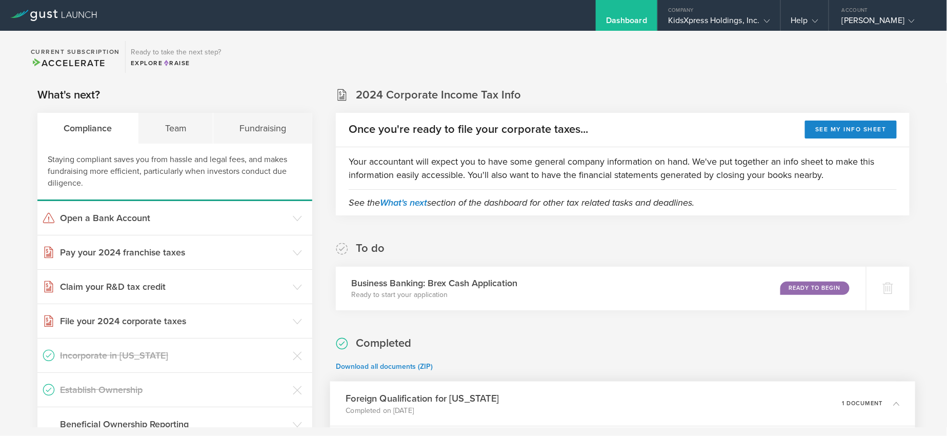
scroll to position [0, 0]
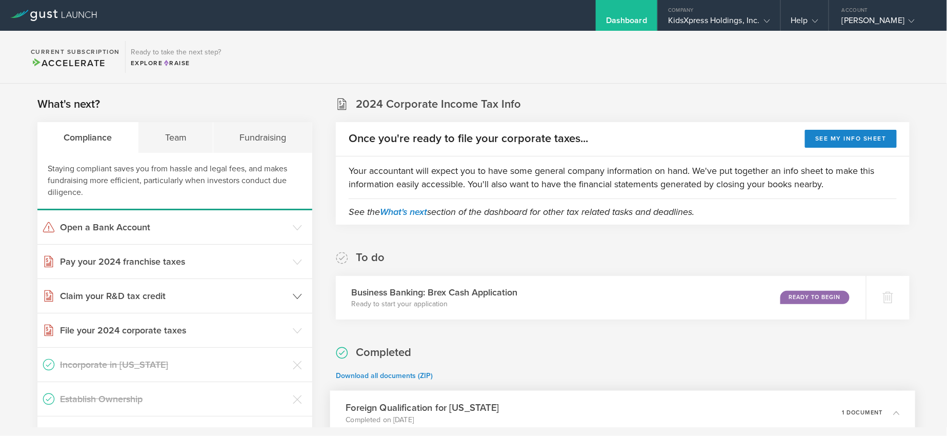
click at [114, 295] on h3 "Claim your R&D tax credit" at bounding box center [174, 295] width 228 height 13
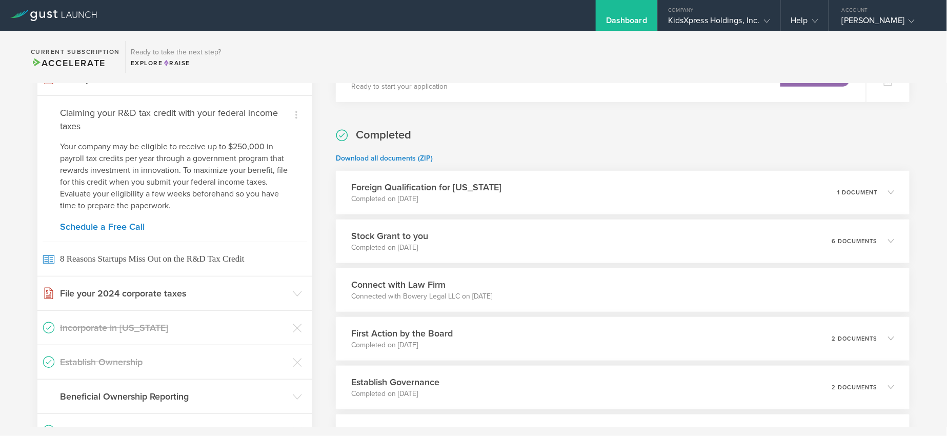
scroll to position [231, 0]
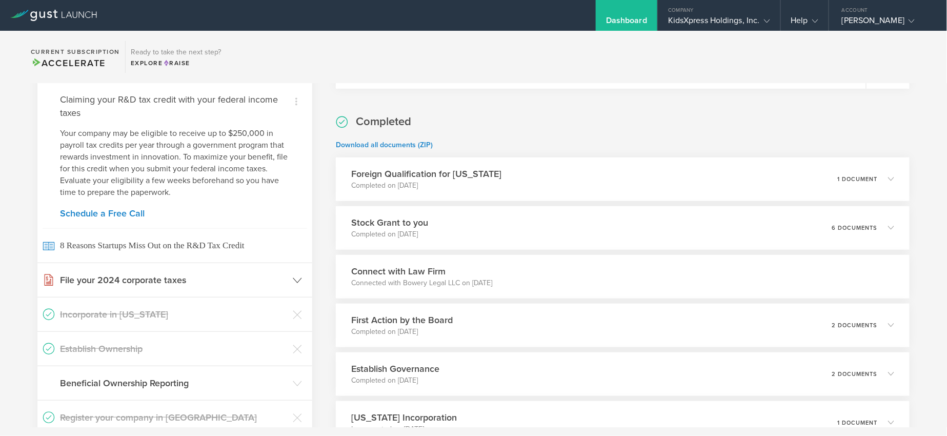
click at [176, 284] on h3 "File your 2024 corporate taxes" at bounding box center [174, 279] width 228 height 13
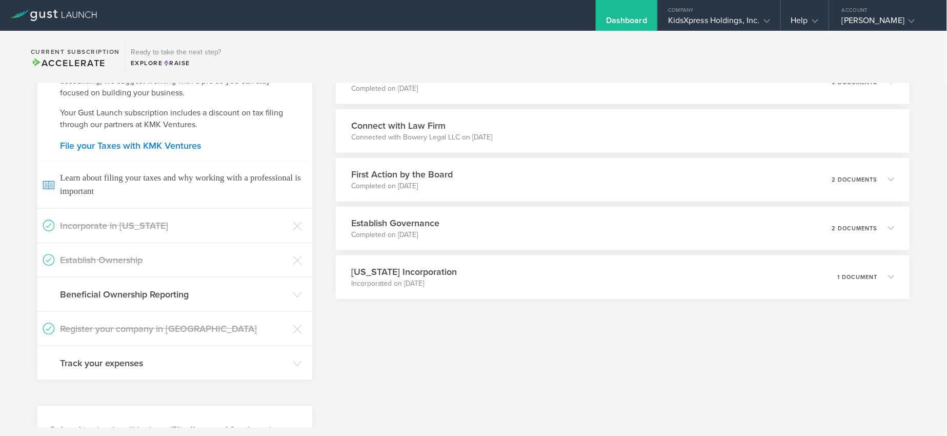
scroll to position [385, 0]
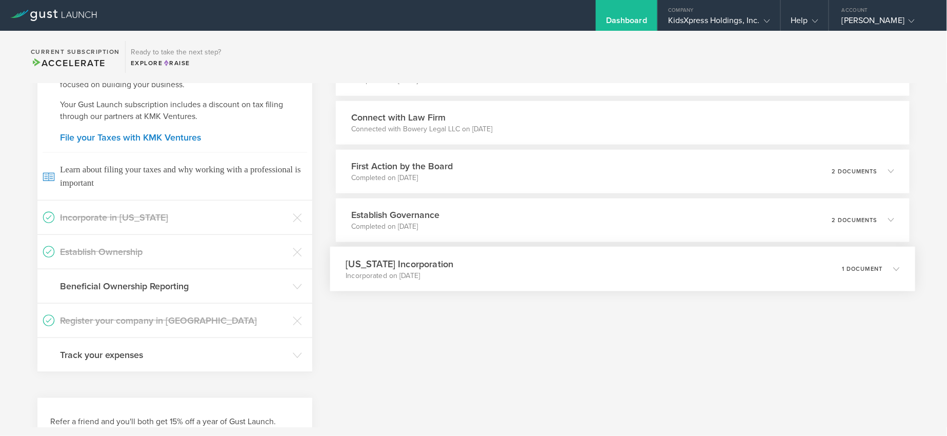
click at [483, 282] on div "Delaware Incorporation Incorporated on Apr 9, 2024 1 document" at bounding box center [622, 269] width 585 height 45
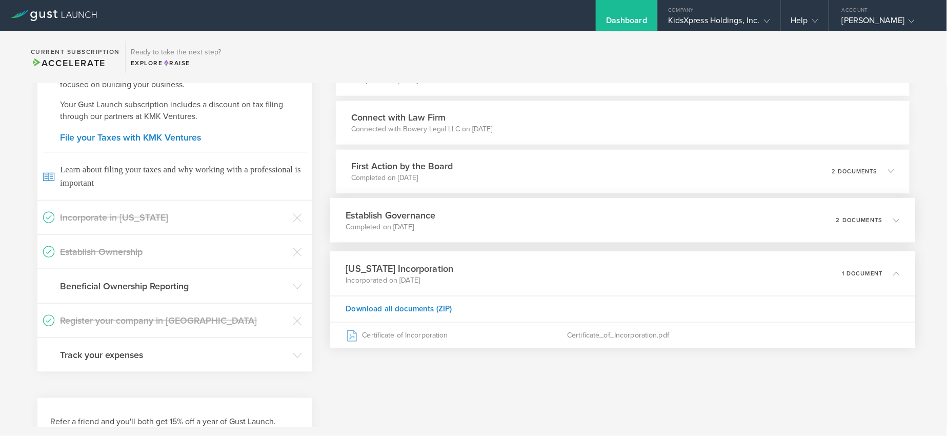
click at [449, 222] on div "Establish Governance Completed on May 9, 2024 2 documents" at bounding box center [622, 220] width 585 height 45
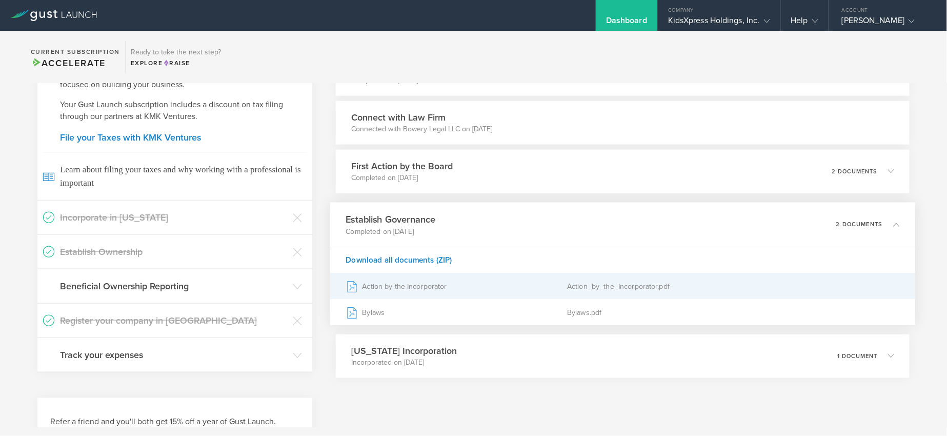
click at [414, 291] on div "Action by the Incorporator" at bounding box center [457, 286] width 222 height 26
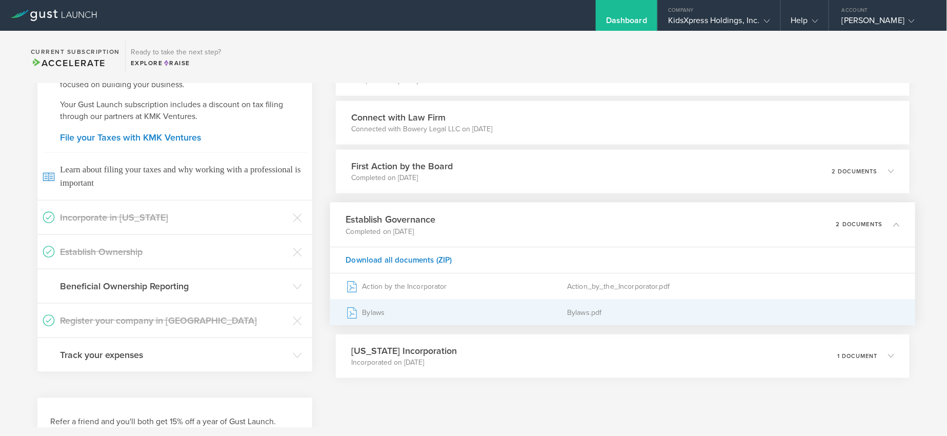
click at [358, 312] on div "Bylaws" at bounding box center [457, 312] width 222 height 26
click at [585, 310] on div "Bylaws.pdf" at bounding box center [734, 312] width 332 height 26
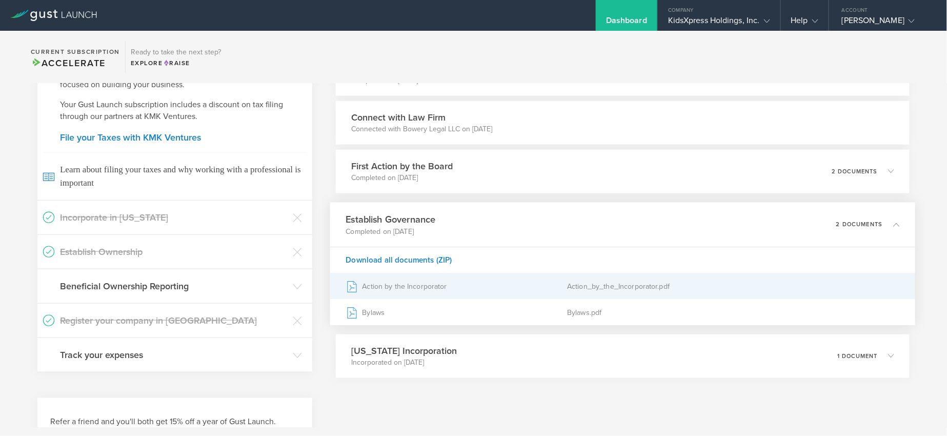
click at [421, 291] on div "Action by the Incorporator" at bounding box center [457, 286] width 222 height 26
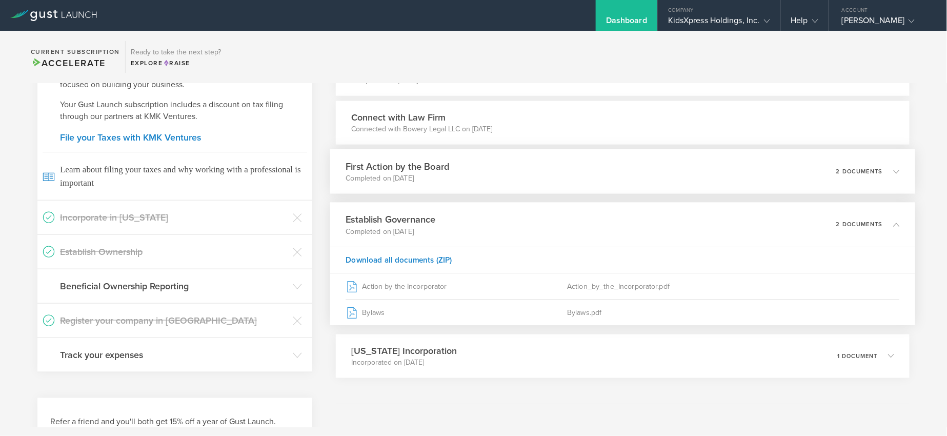
click at [516, 183] on div "First Action by the Board Completed on May 9, 2024 2 documents" at bounding box center [622, 171] width 585 height 45
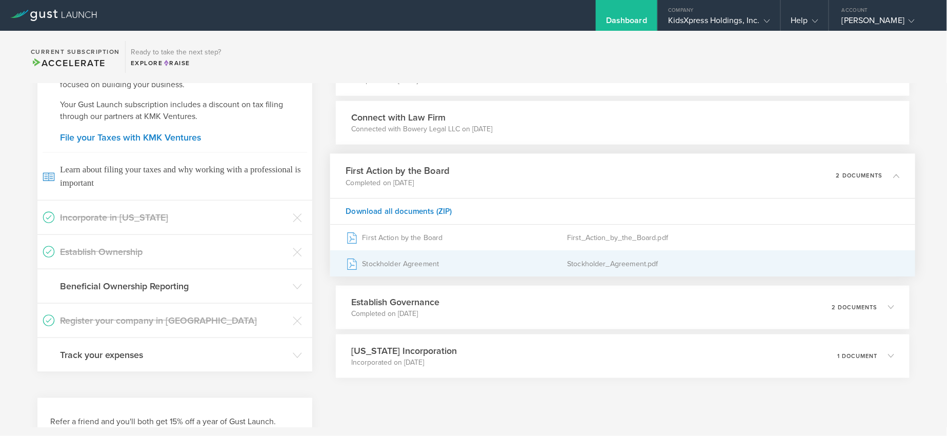
click at [438, 261] on div "Stockholder Agreement" at bounding box center [457, 264] width 222 height 26
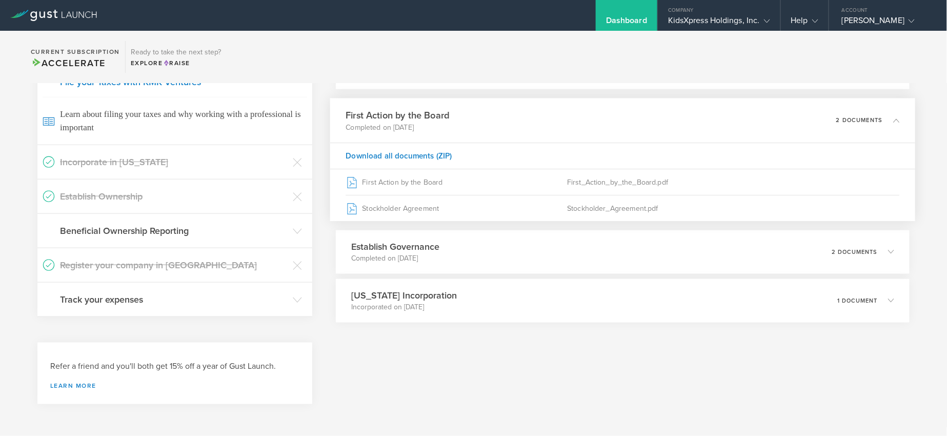
scroll to position [442, 0]
